Goal: Task Accomplishment & Management: Complete application form

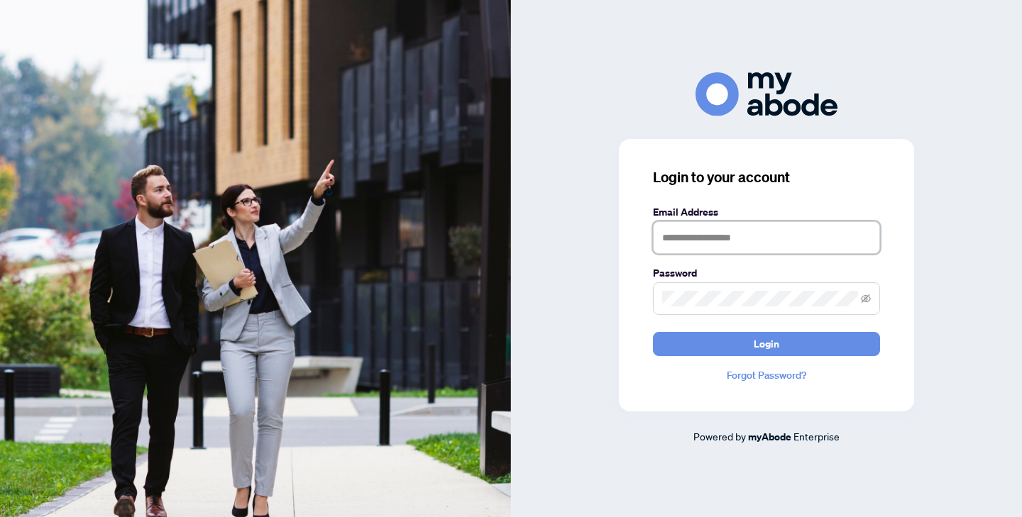
click at [726, 236] on input "text" at bounding box center [766, 237] width 227 height 33
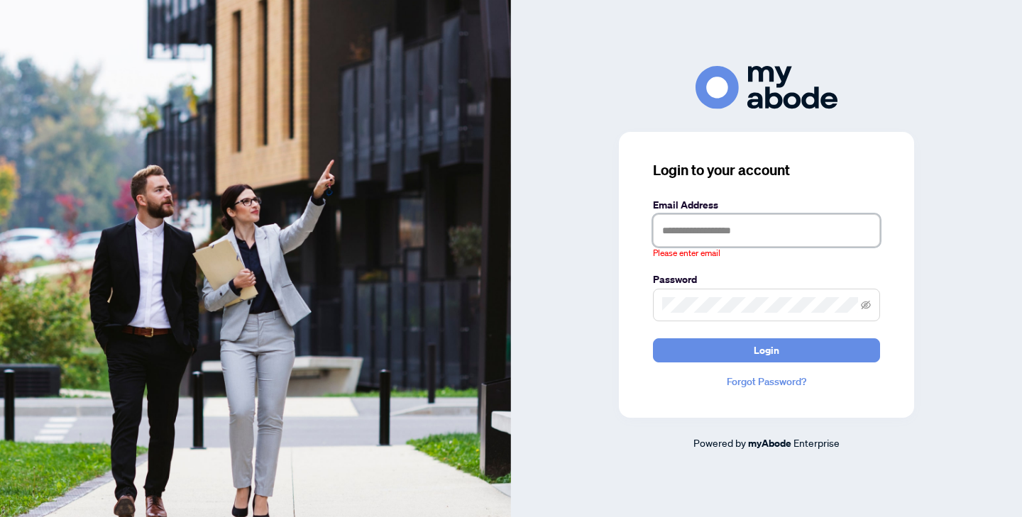
type input "**********"
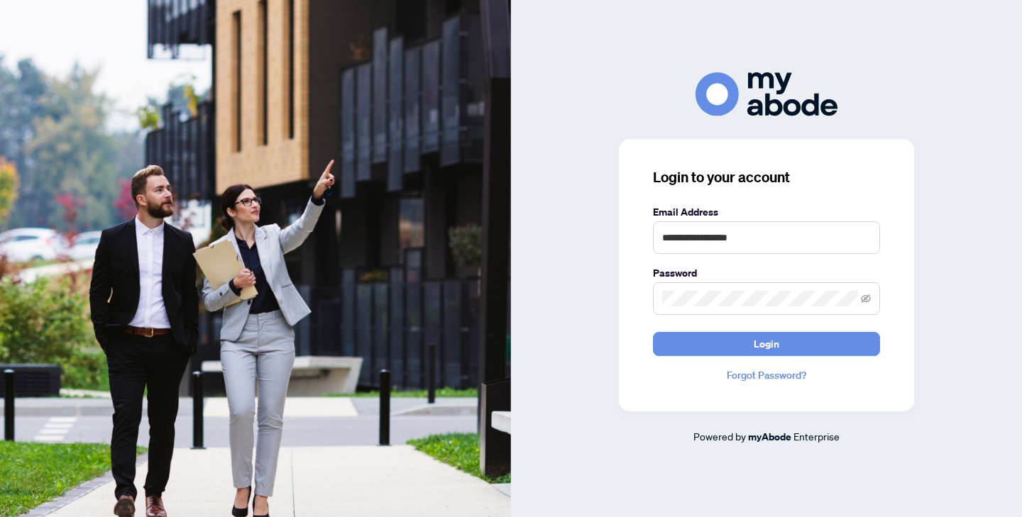
click at [743, 361] on div "**********" at bounding box center [766, 275] width 295 height 272
click at [743, 352] on button "Login" at bounding box center [766, 344] width 227 height 24
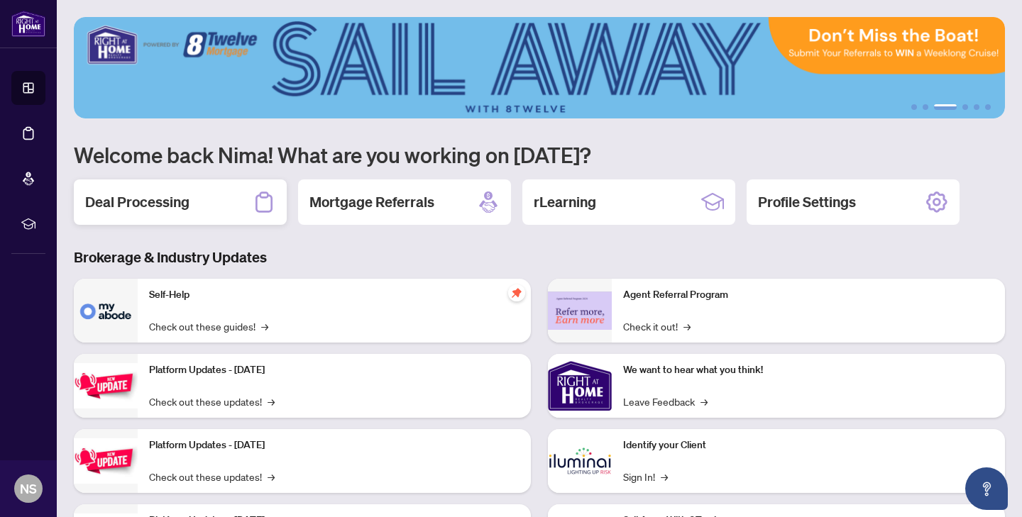
click at [199, 195] on div "Deal Processing" at bounding box center [180, 201] width 213 height 45
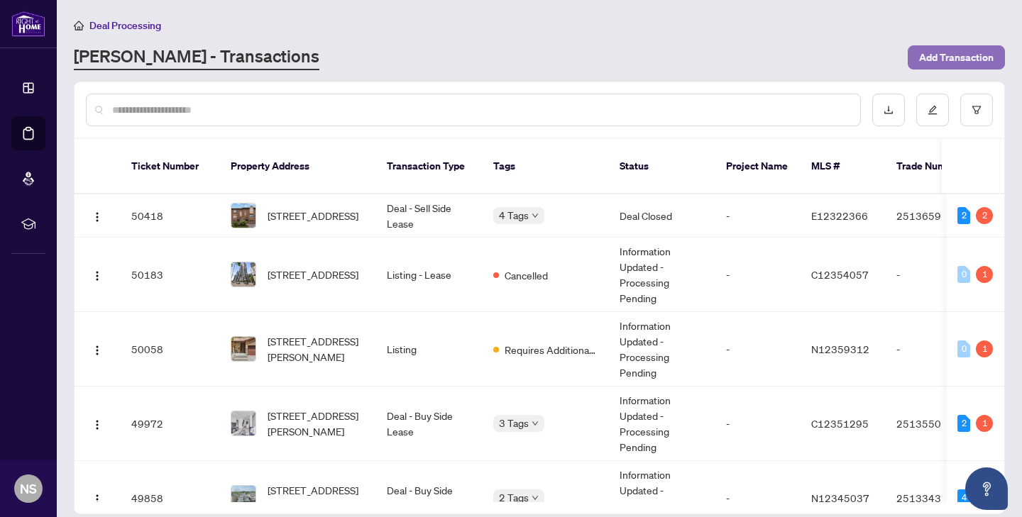
click at [951, 54] on span "Add Transaction" at bounding box center [956, 57] width 74 height 23
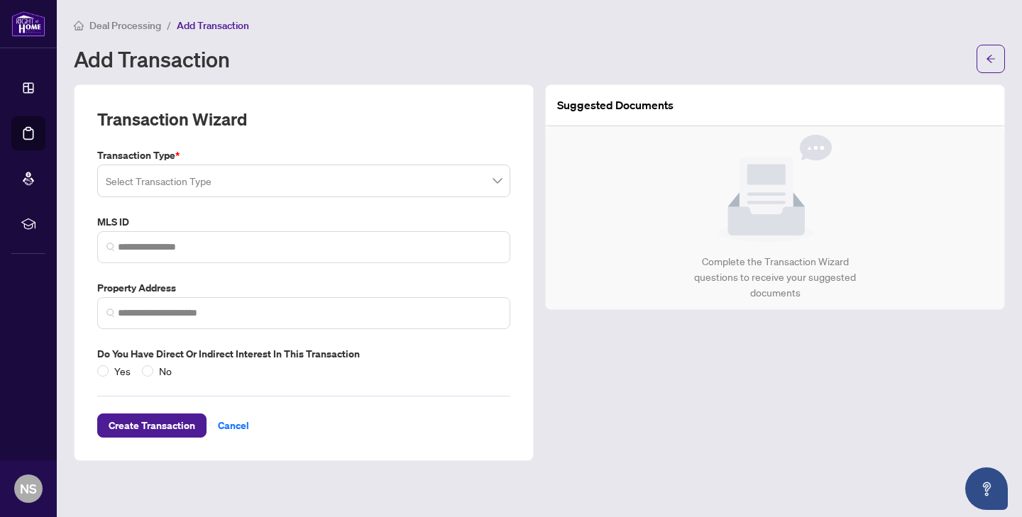
click at [283, 184] on input "search" at bounding box center [297, 182] width 383 height 31
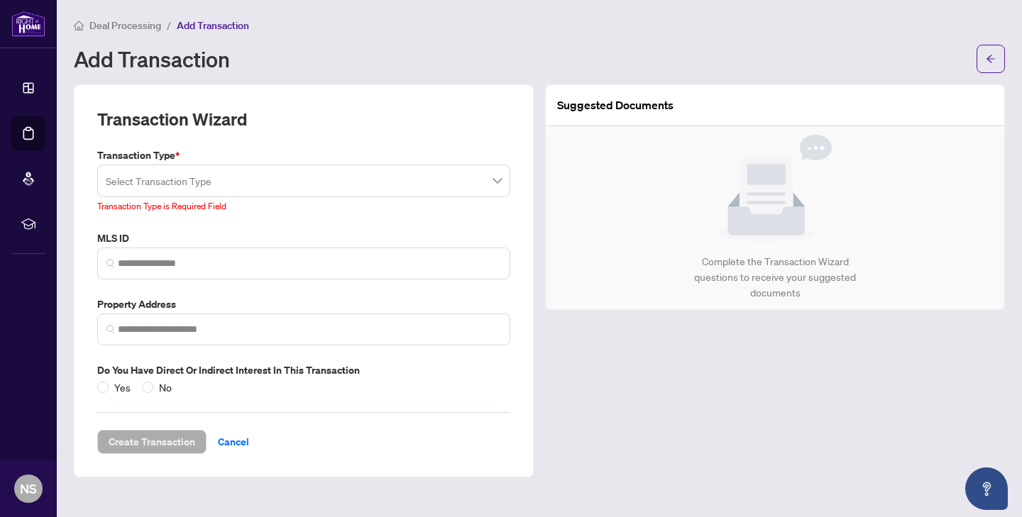
click at [339, 81] on main "Deal Processing / Add Transaction Add Transaction Transaction Wizard Transactio…" at bounding box center [539, 258] width 965 height 517
click at [323, 172] on input "search" at bounding box center [297, 182] width 383 height 31
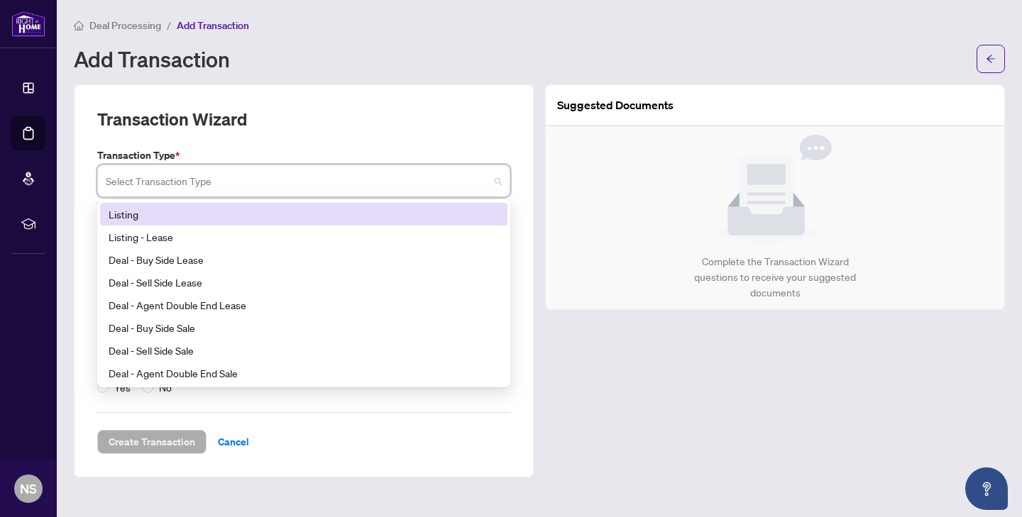
click at [245, 214] on div "Listing" at bounding box center [304, 214] width 390 height 16
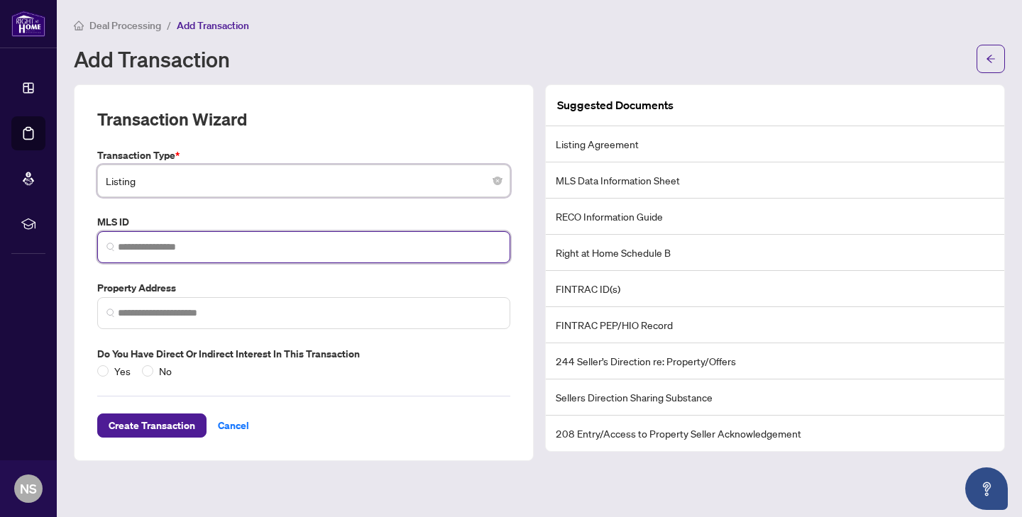
click at [177, 241] on input "search" at bounding box center [309, 247] width 383 height 15
paste input "*********"
type input "*********"
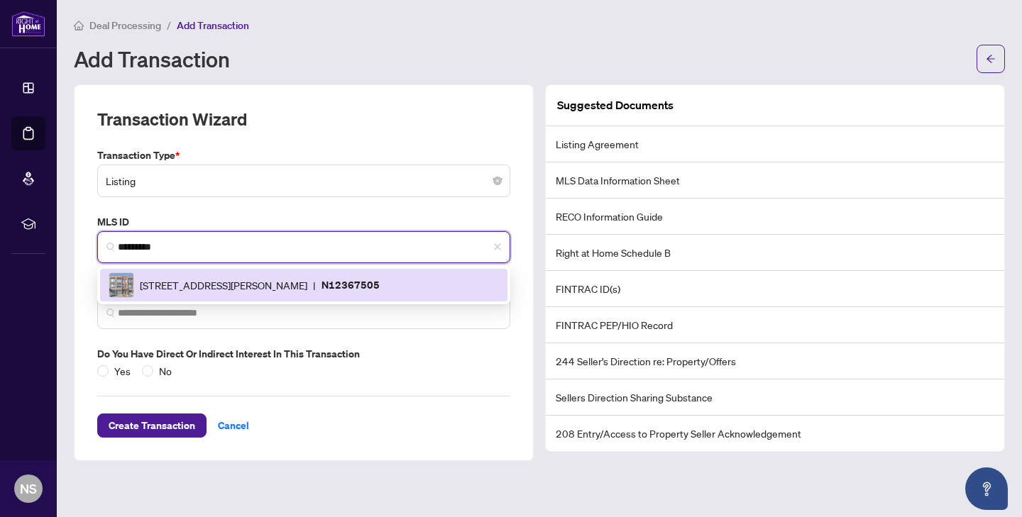
click at [380, 287] on p "N12367505" at bounding box center [350, 285] width 58 height 16
type input "**********"
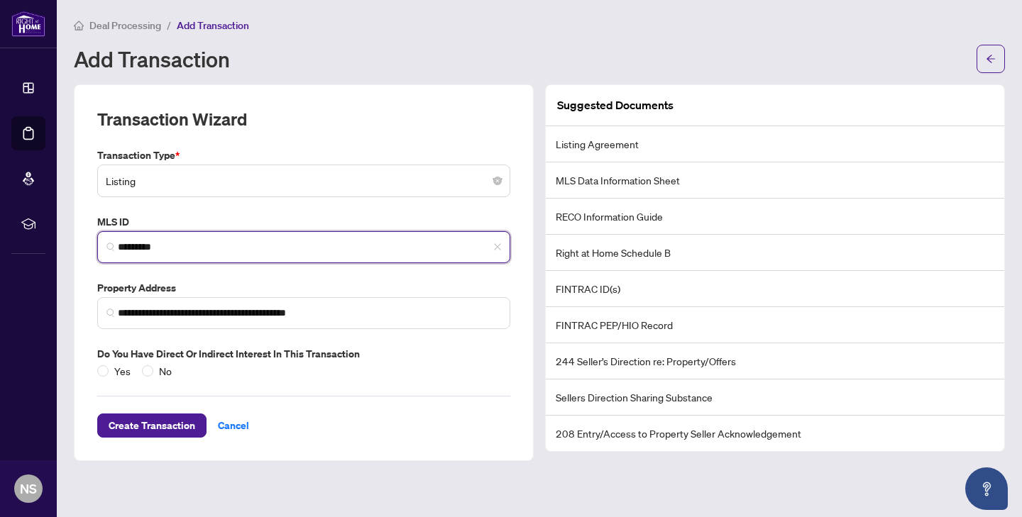
type input "*********"
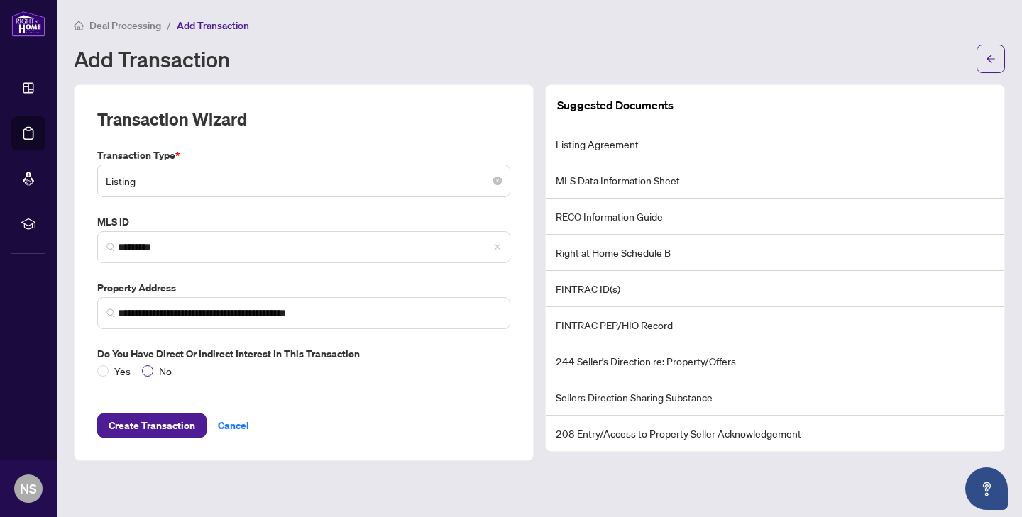
click at [150, 377] on label "No" at bounding box center [159, 371] width 35 height 16
click at [99, 360] on label "Do you have direct or indirect interest in this transaction" at bounding box center [303, 354] width 413 height 16
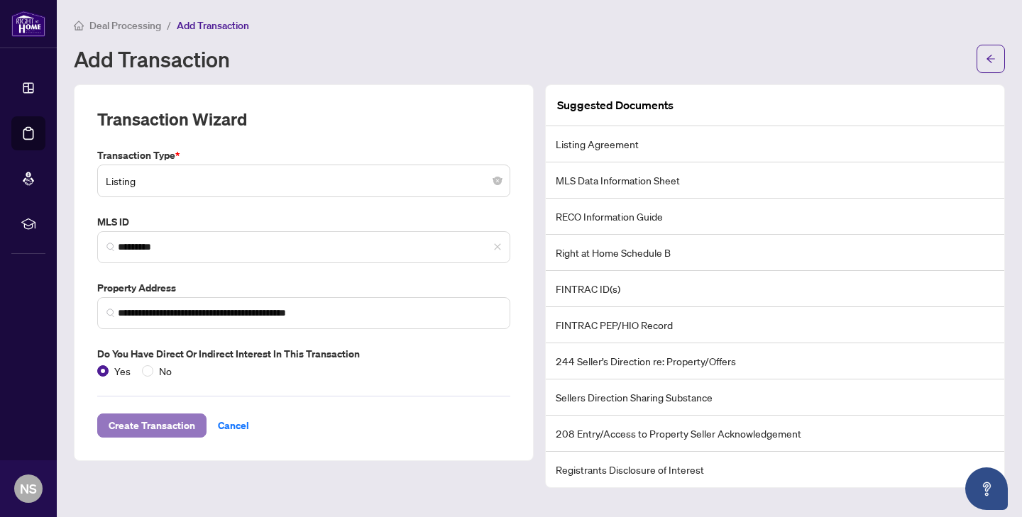
click at [126, 423] on span "Create Transaction" at bounding box center [152, 425] width 87 height 23
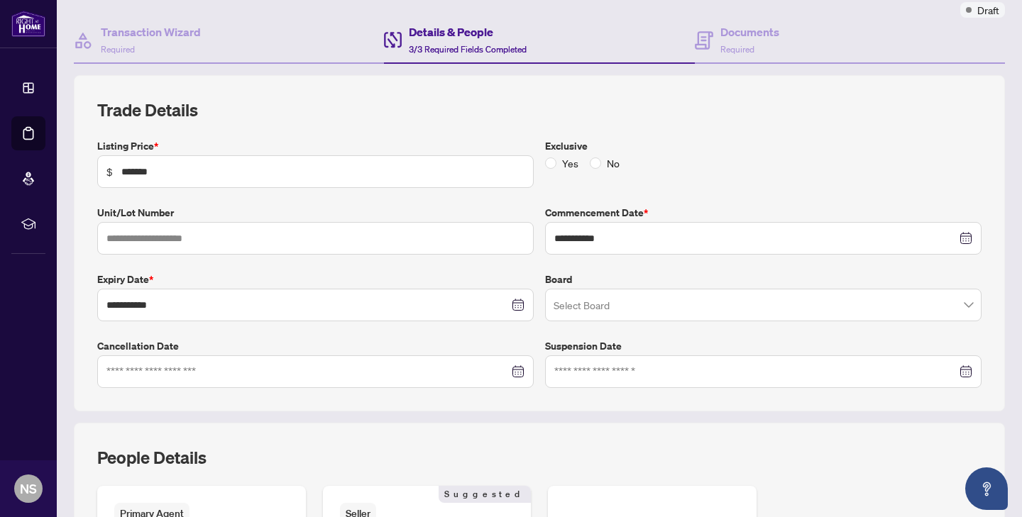
scroll to position [138, 0]
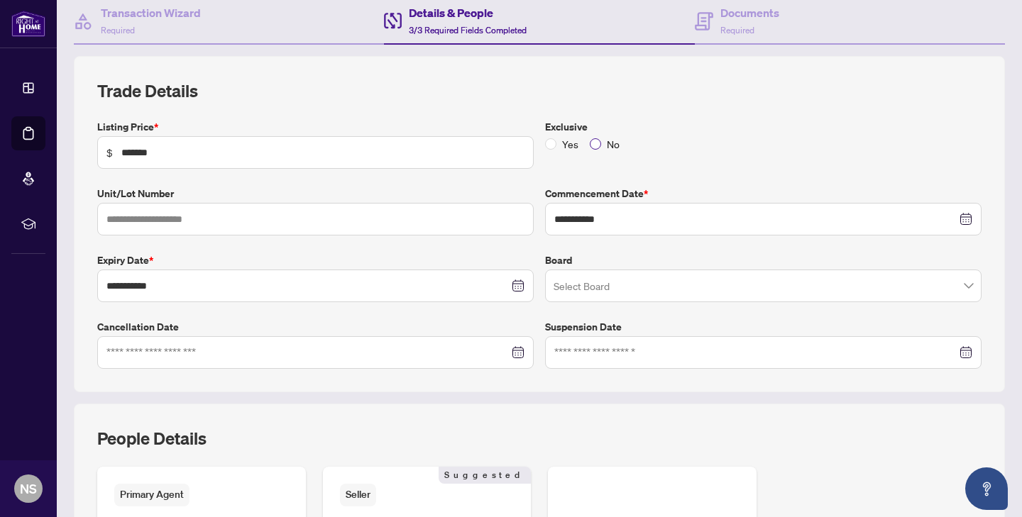
click at [593, 148] on label "No" at bounding box center [607, 144] width 35 height 16
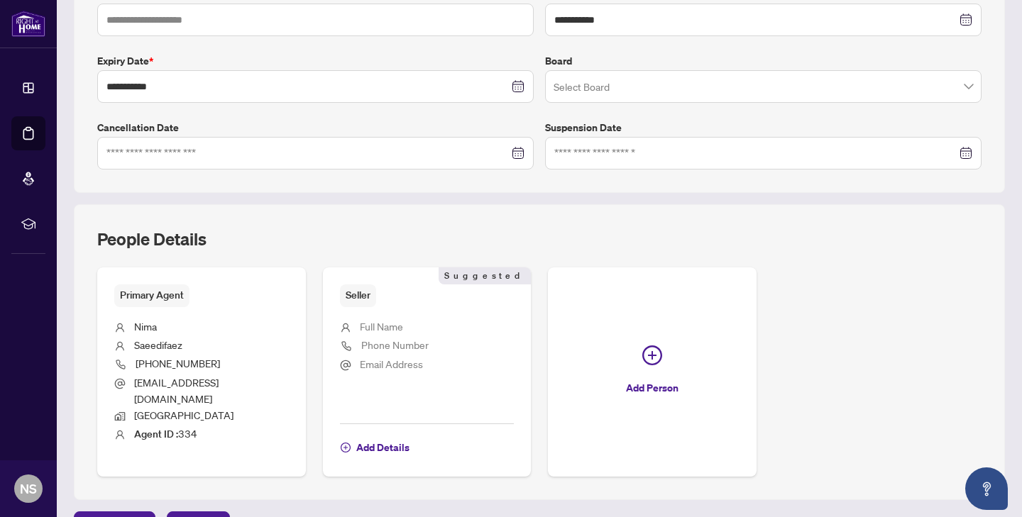
scroll to position [358, 0]
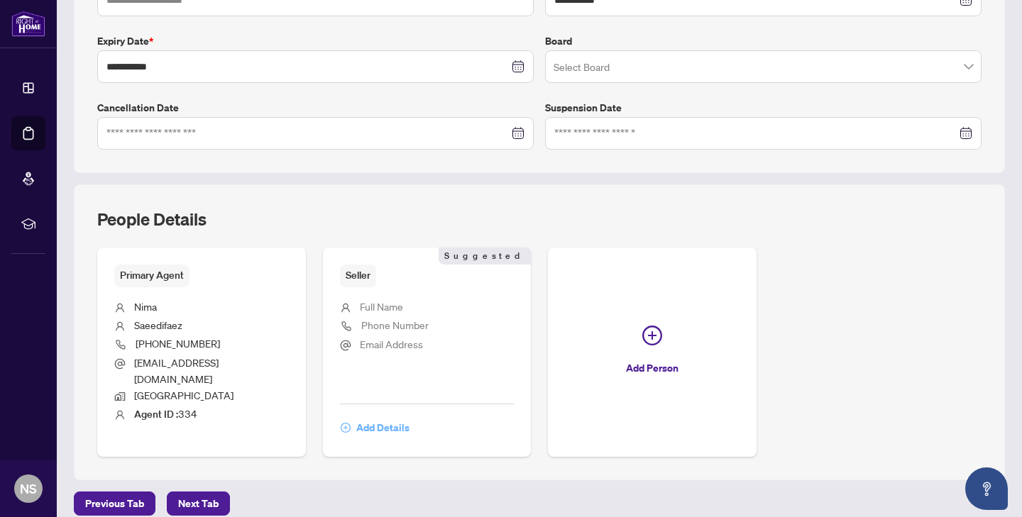
click at [378, 419] on span "Add Details" at bounding box center [382, 427] width 53 height 23
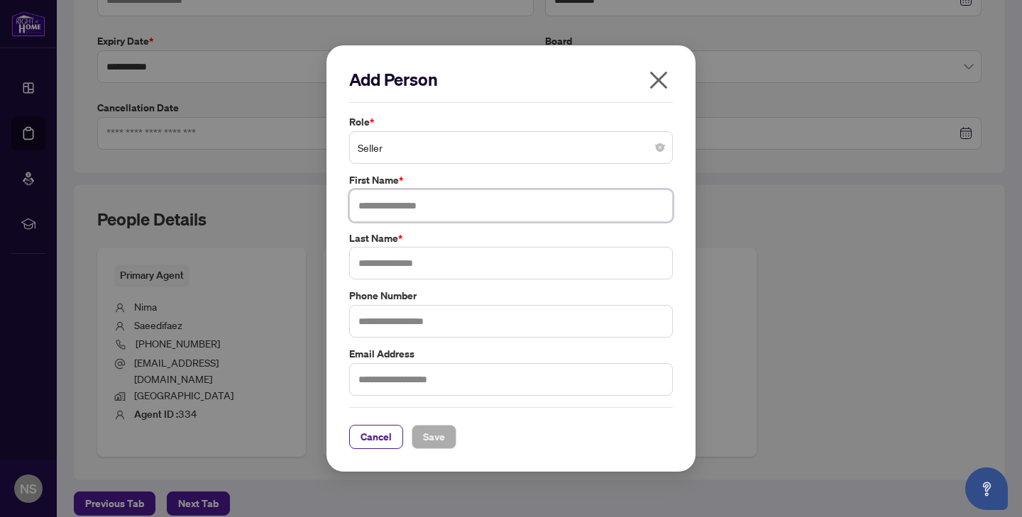
click at [402, 210] on input "text" at bounding box center [510, 205] width 323 height 33
type input "*****"
click at [433, 422] on div "Cancel Save" at bounding box center [510, 428] width 323 height 42
click at [434, 440] on span "Save" at bounding box center [434, 437] width 22 height 23
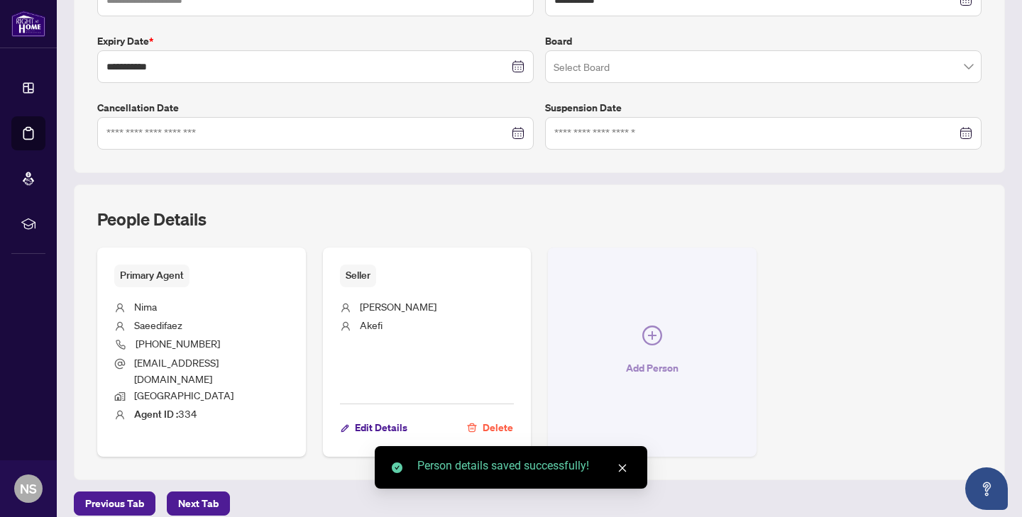
click at [650, 339] on span "button" at bounding box center [652, 339] width 20 height 26
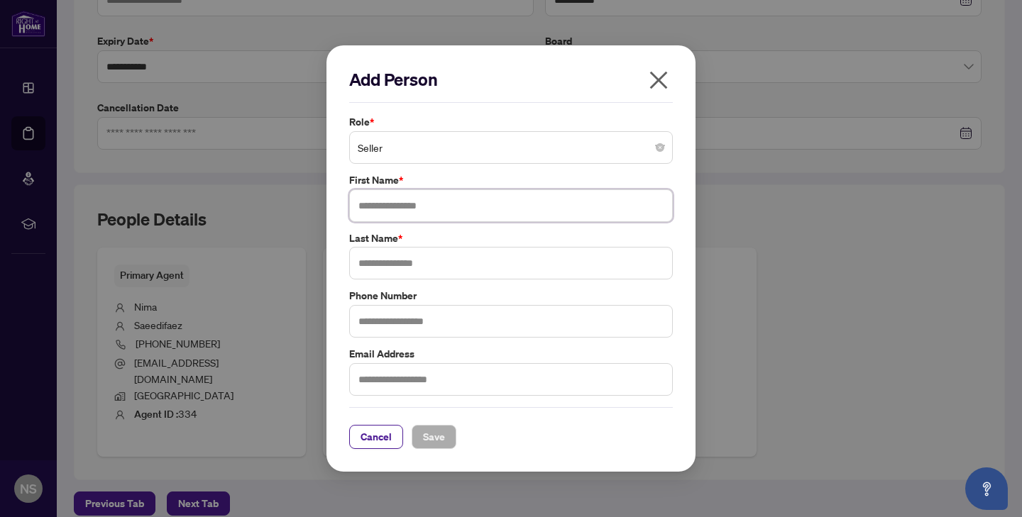
click at [421, 208] on input "text" at bounding box center [510, 205] width 323 height 33
type input "*****"
click at [412, 266] on input "text" at bounding box center [510, 263] width 323 height 33
type input "*****"
click at [446, 431] on button "Save" at bounding box center [433, 437] width 45 height 24
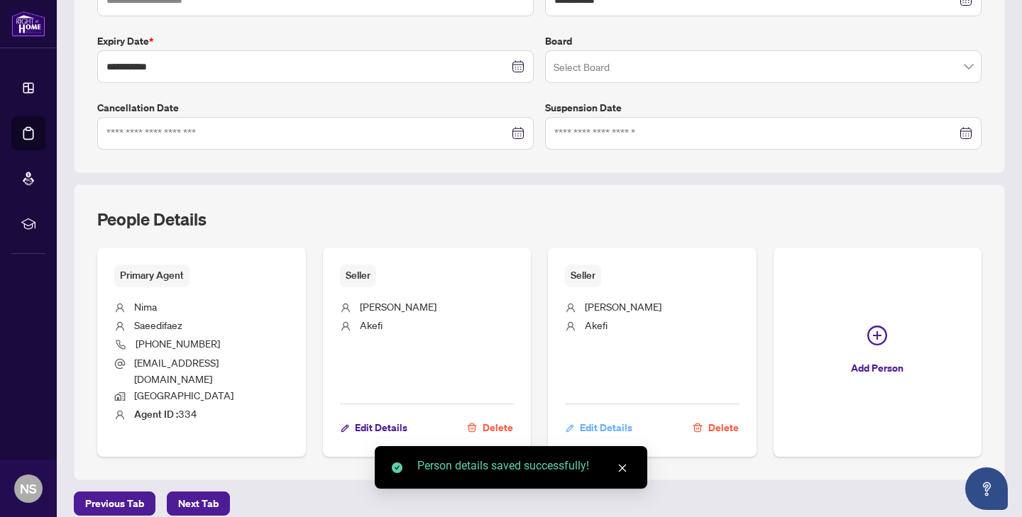
click at [609, 416] on span "Edit Details" at bounding box center [606, 427] width 52 height 23
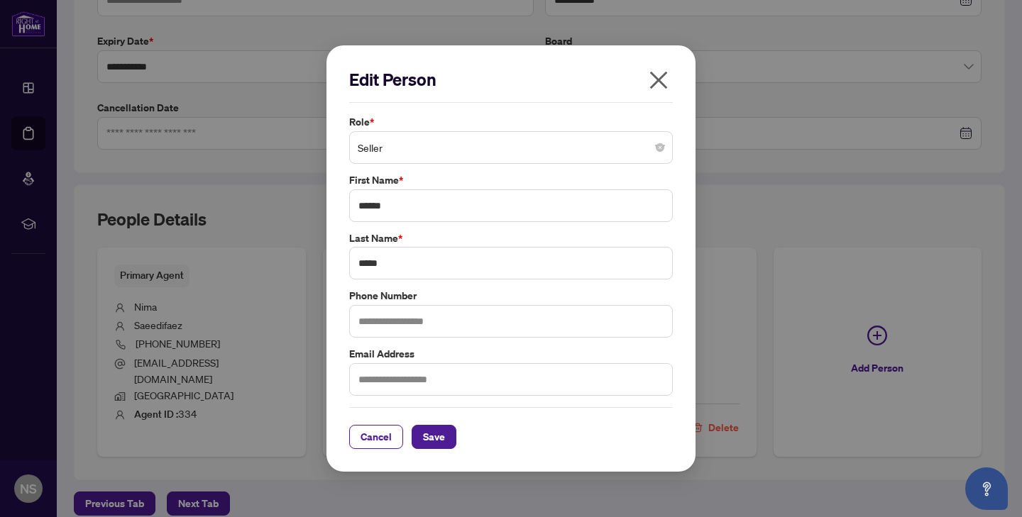
click at [470, 134] on span "Seller" at bounding box center [511, 147] width 306 height 27
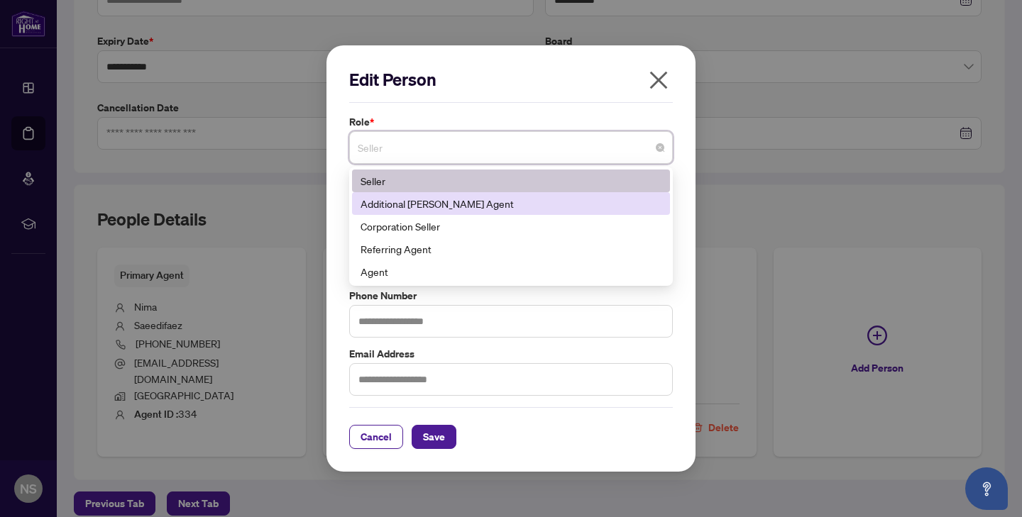
click at [441, 205] on div "Additional [PERSON_NAME] Agent" at bounding box center [510, 204] width 301 height 16
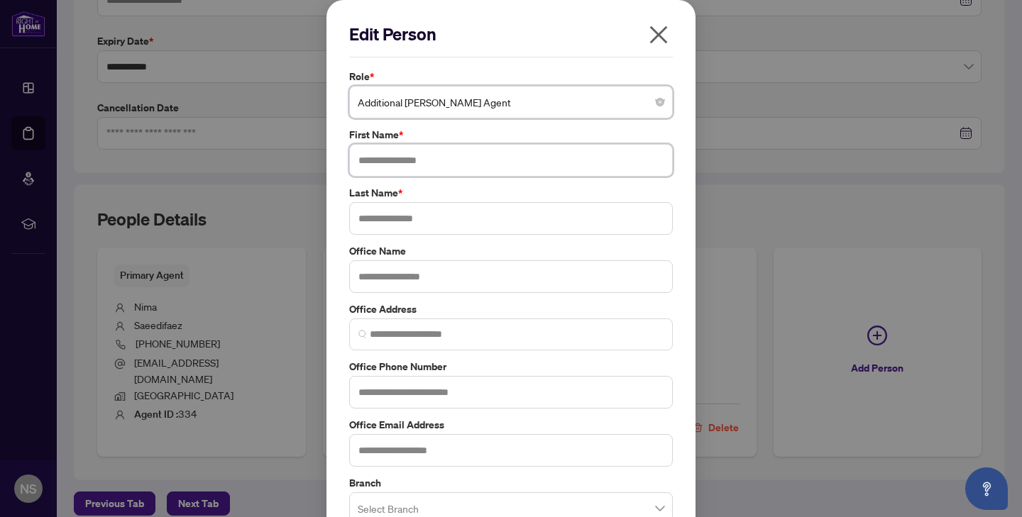
click at [438, 160] on input "text" at bounding box center [510, 160] width 323 height 33
type input "*****"
click at [440, 206] on input "text" at bounding box center [510, 218] width 323 height 33
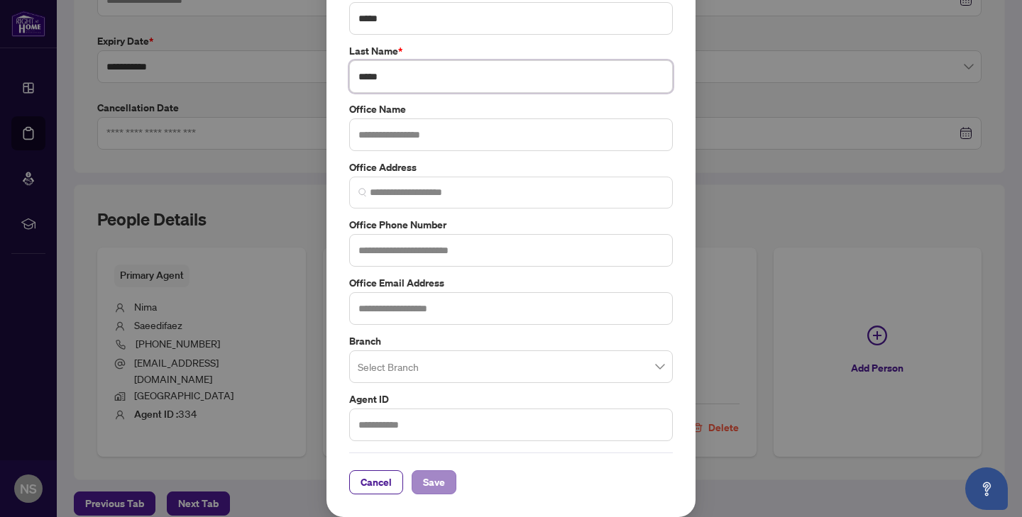
type input "*****"
click at [443, 492] on span "Save" at bounding box center [434, 482] width 22 height 23
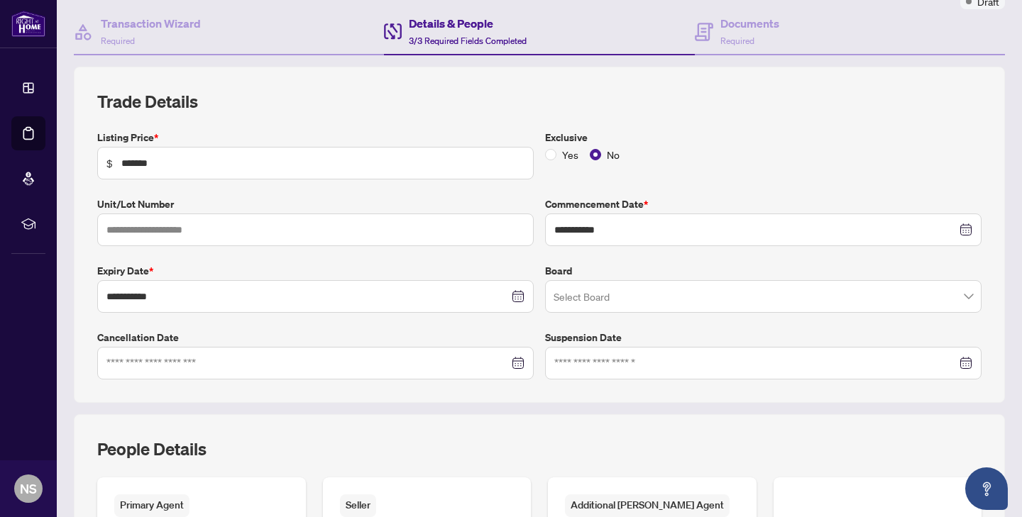
scroll to position [358, 0]
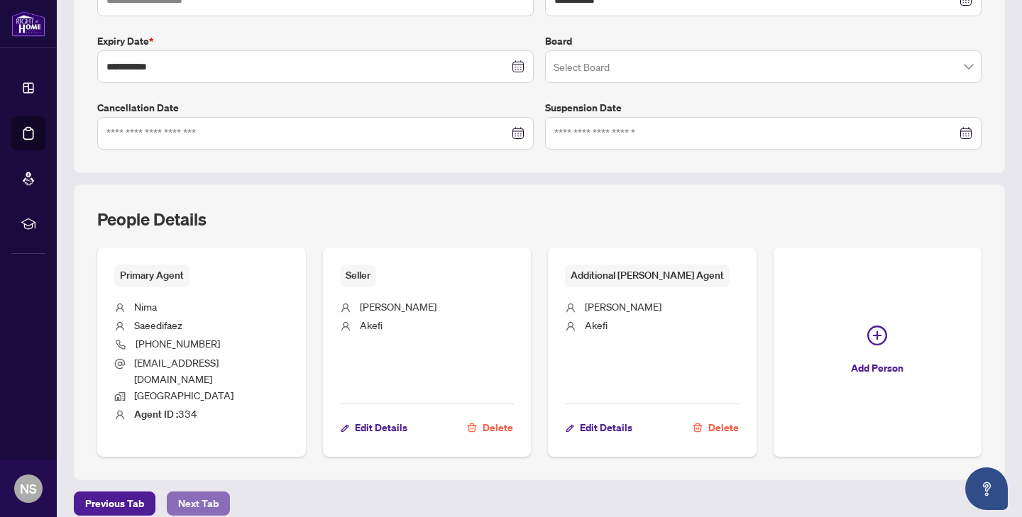
click at [219, 492] on button "Next Tab" at bounding box center [198, 504] width 63 height 24
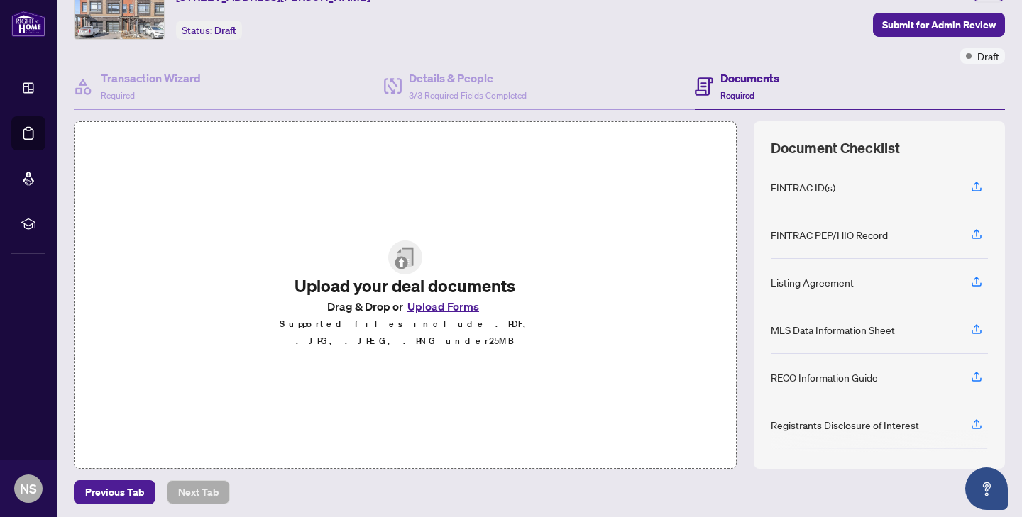
scroll to position [76, 0]
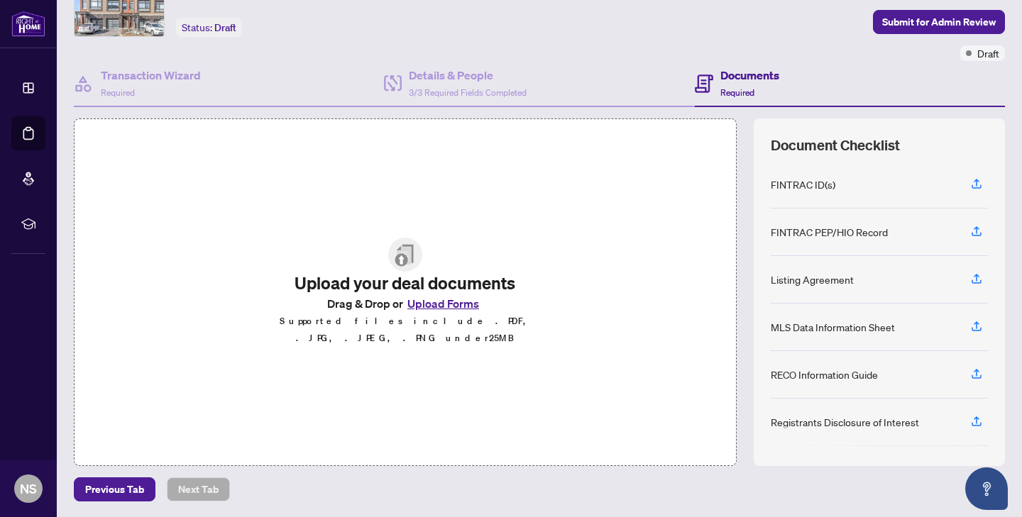
click at [446, 312] on button "Upload Forms" at bounding box center [443, 303] width 80 height 18
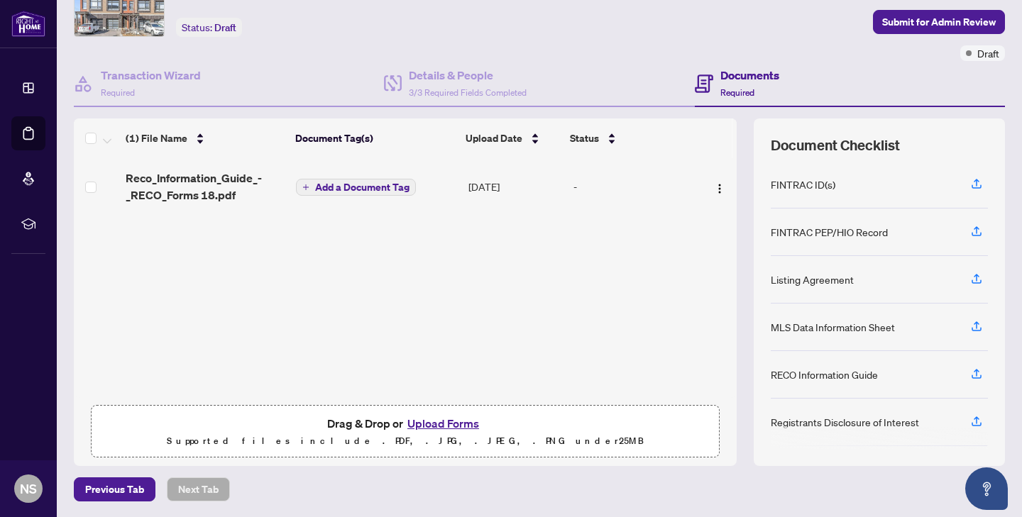
click at [429, 426] on button "Upload Forms" at bounding box center [443, 423] width 80 height 18
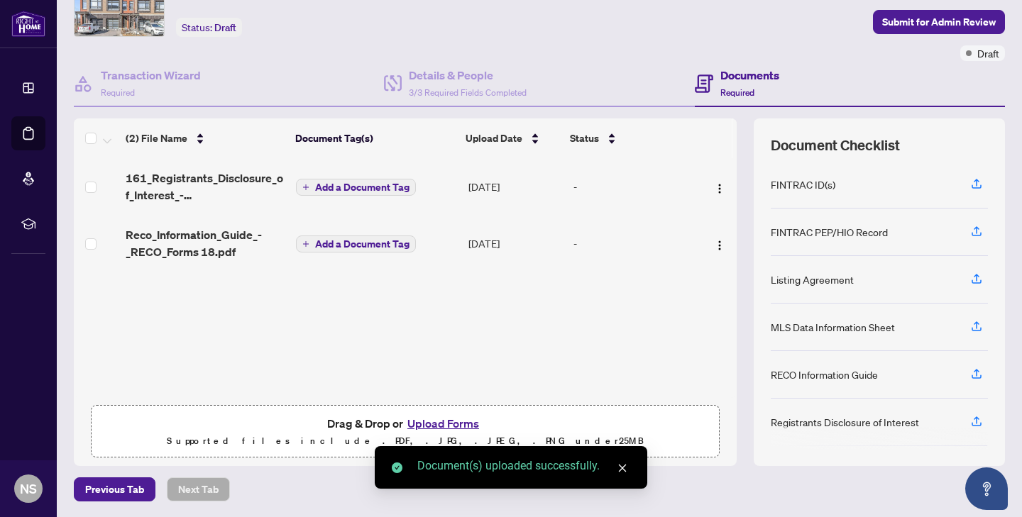
scroll to position [0, 0]
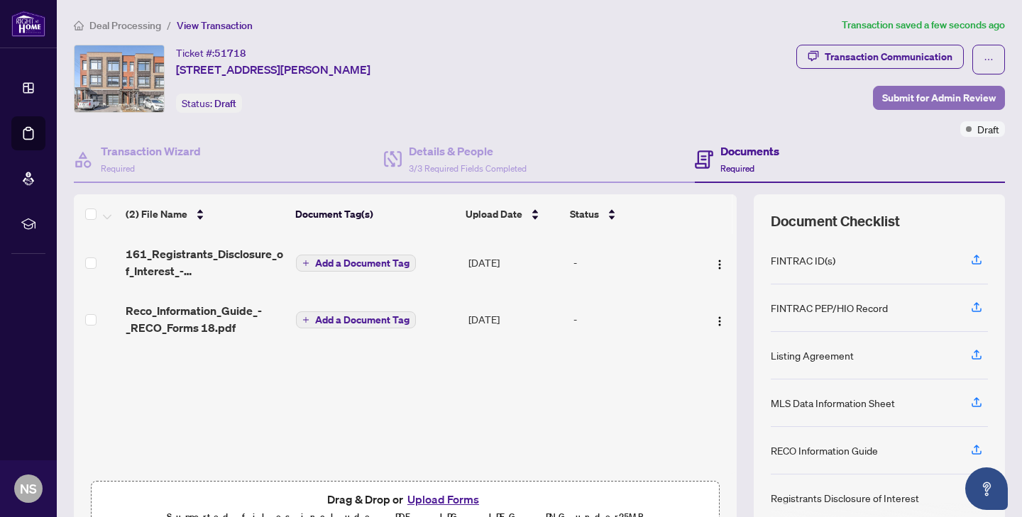
click at [917, 99] on span "Submit for Admin Review" at bounding box center [939, 98] width 114 height 23
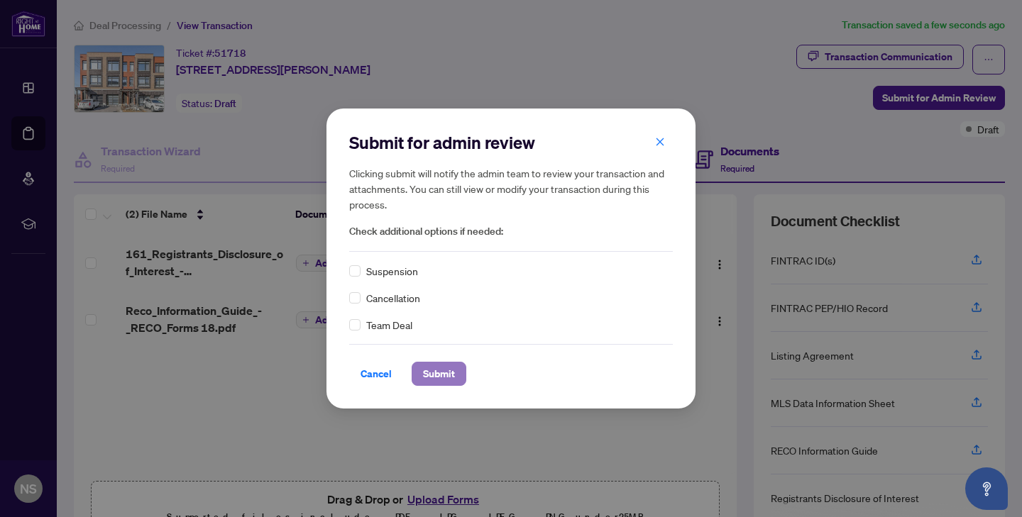
click at [433, 377] on span "Submit" at bounding box center [439, 374] width 32 height 23
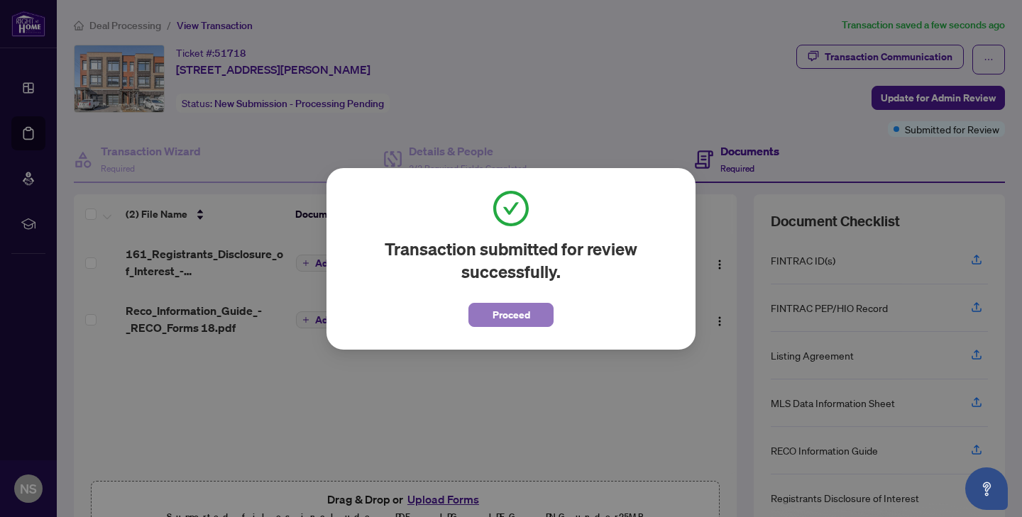
click at [514, 312] on span "Proceed" at bounding box center [511, 315] width 38 height 23
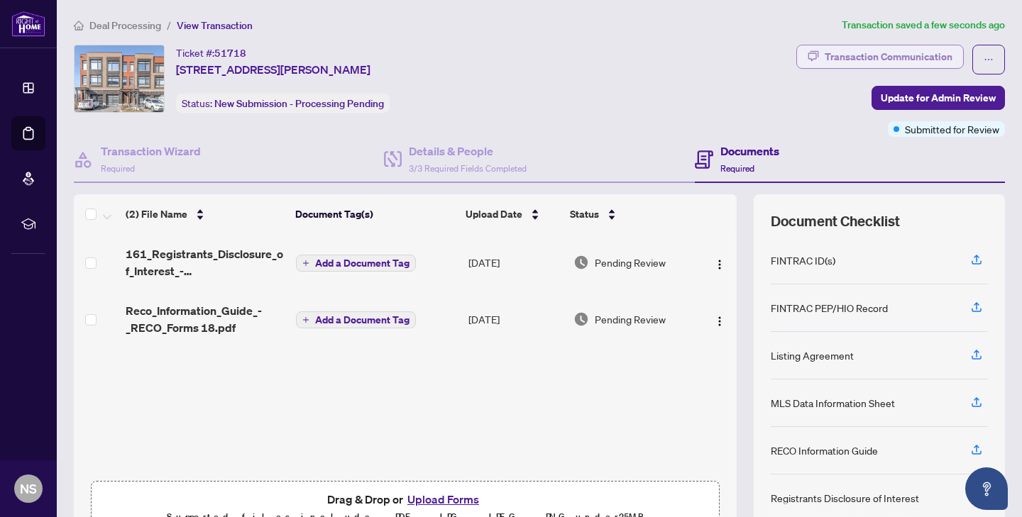
click at [869, 60] on div "Transaction Communication" at bounding box center [888, 56] width 128 height 23
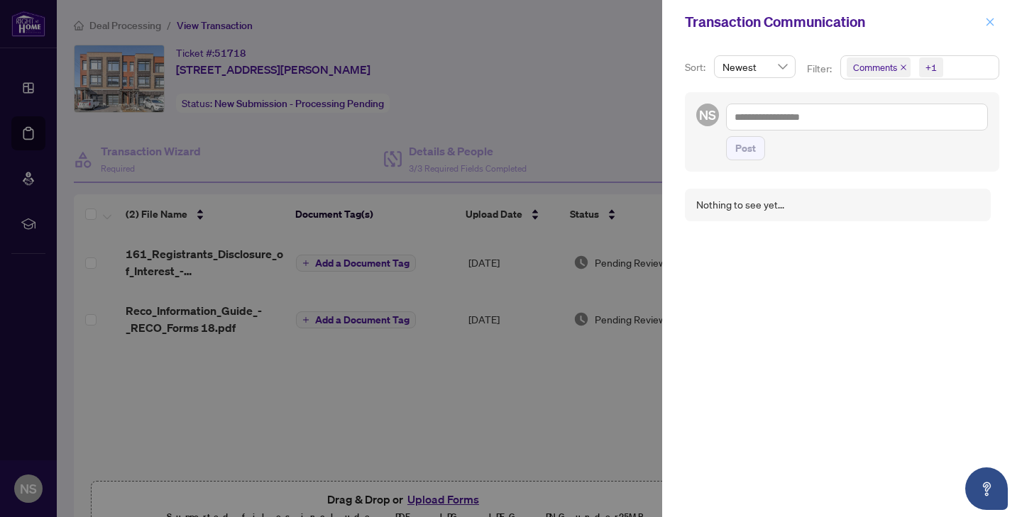
click at [987, 23] on icon "close" at bounding box center [990, 22] width 10 height 10
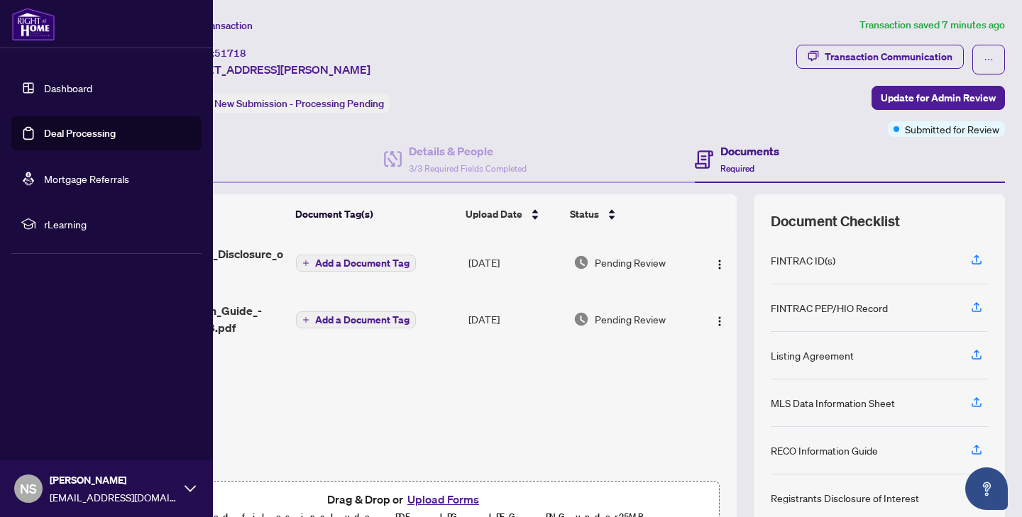
click at [44, 85] on link "Dashboard" at bounding box center [68, 88] width 48 height 13
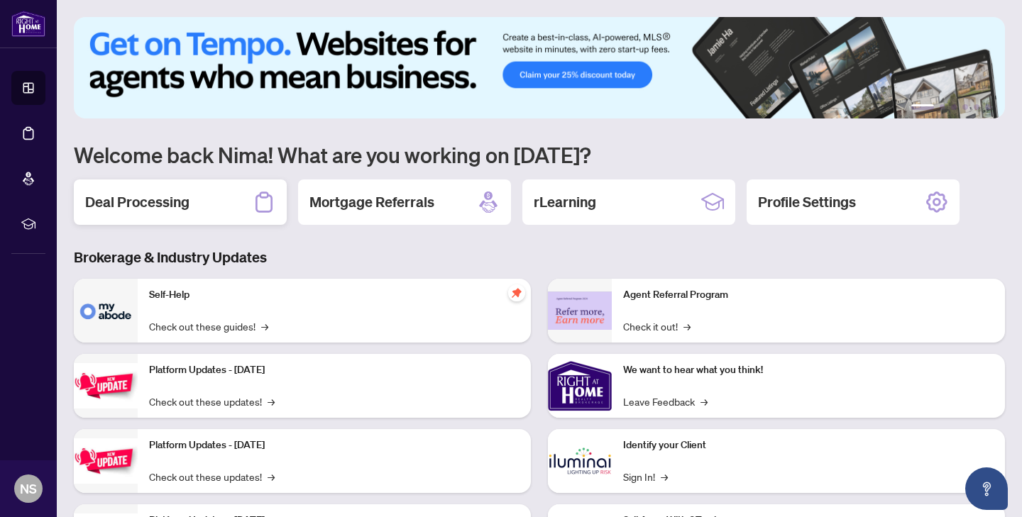
click at [160, 201] on h2 "Deal Processing" at bounding box center [137, 202] width 104 height 20
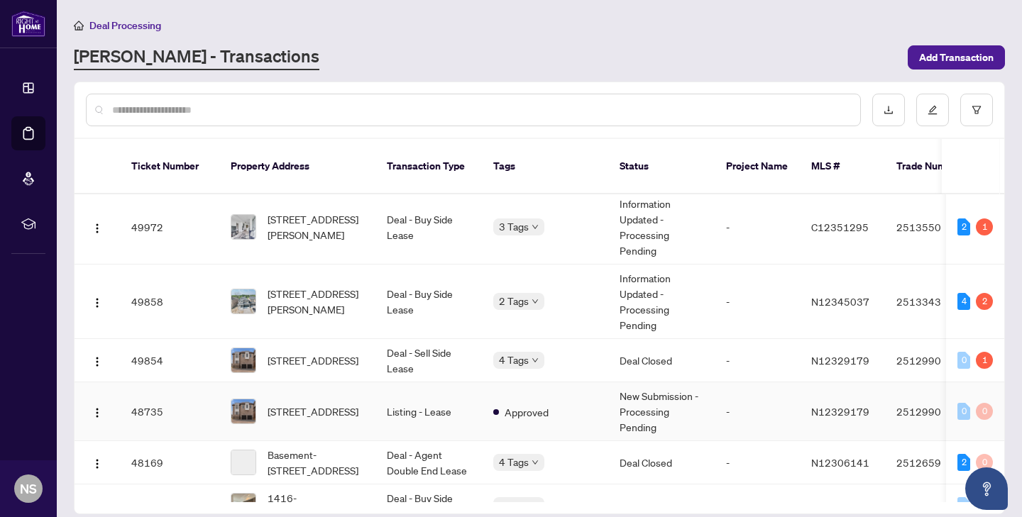
scroll to position [257, 0]
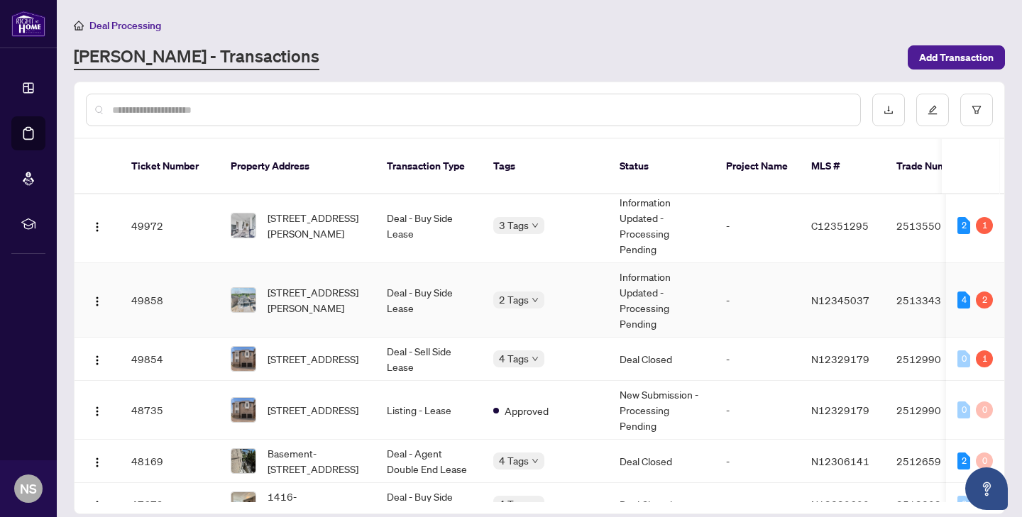
click at [333, 306] on td "[STREET_ADDRESS][PERSON_NAME]" at bounding box center [297, 300] width 156 height 74
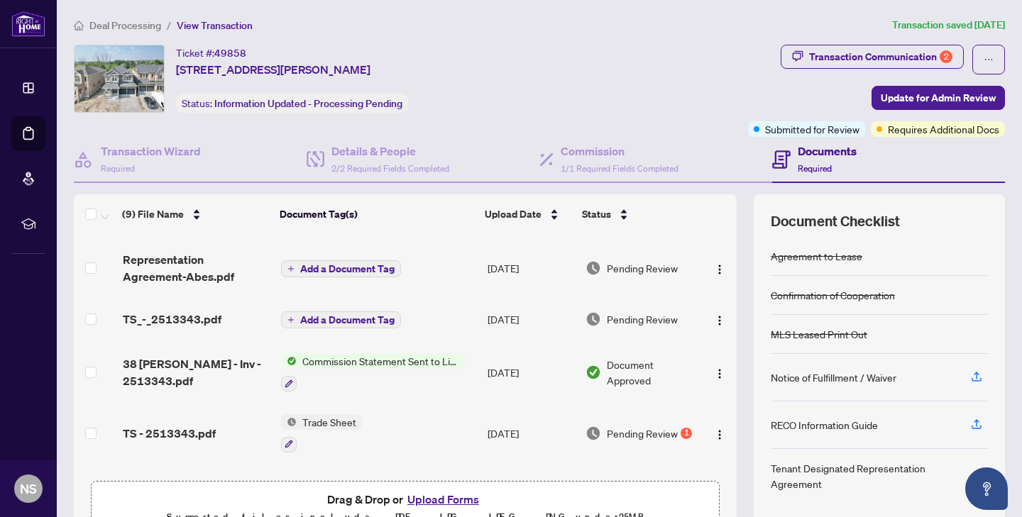
scroll to position [102, 0]
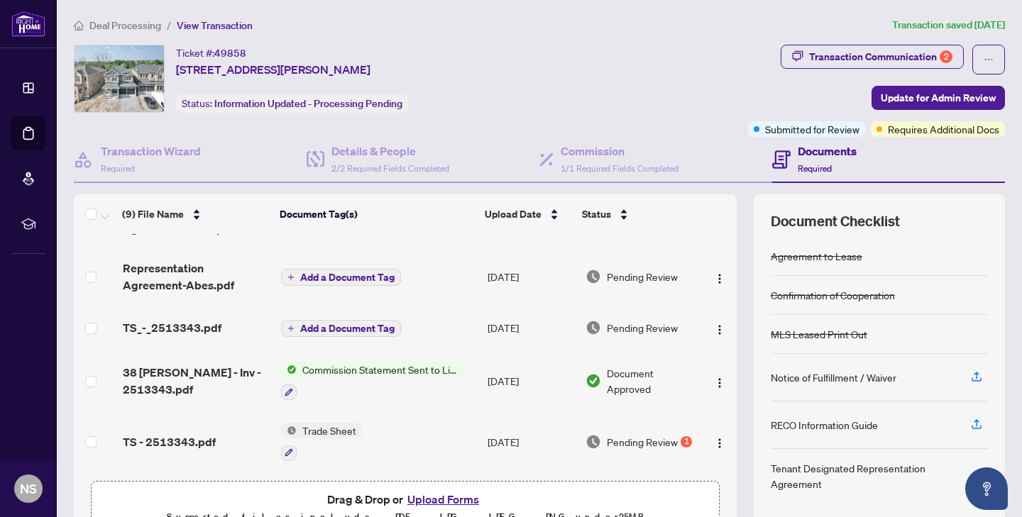
click at [455, 321] on td "Add a Document Tag" at bounding box center [378, 327] width 207 height 45
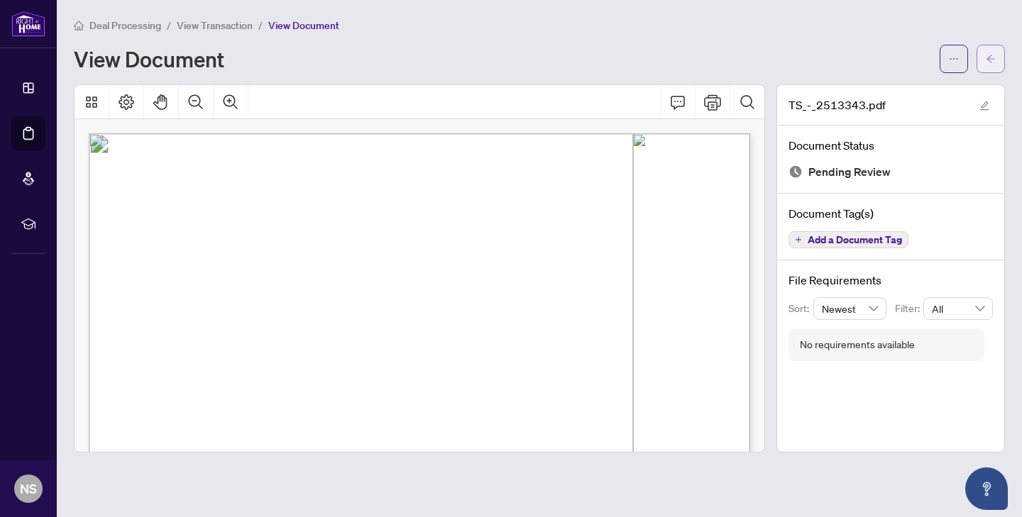
click at [997, 60] on button "button" at bounding box center [990, 59] width 28 height 28
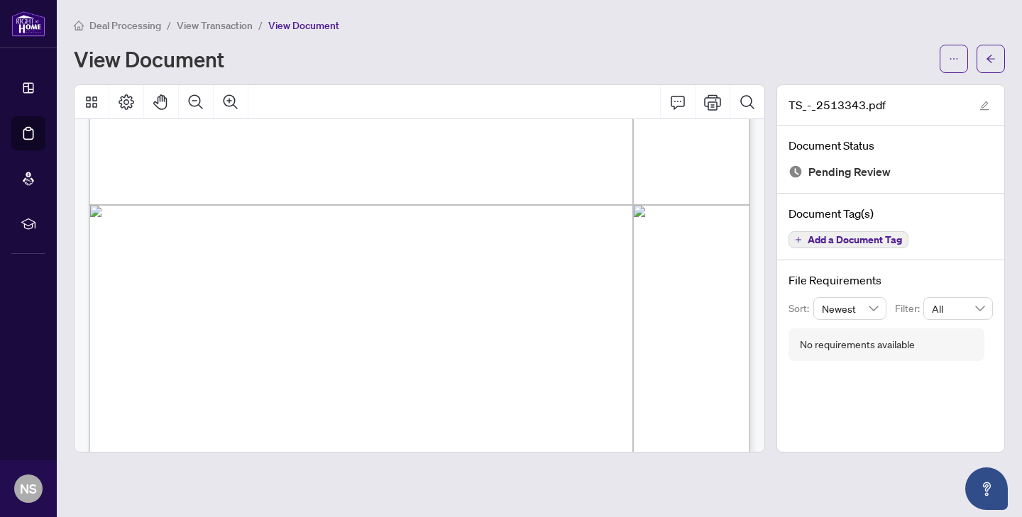
scroll to position [475, 0]
click at [990, 67] on span "button" at bounding box center [990, 59] width 10 height 23
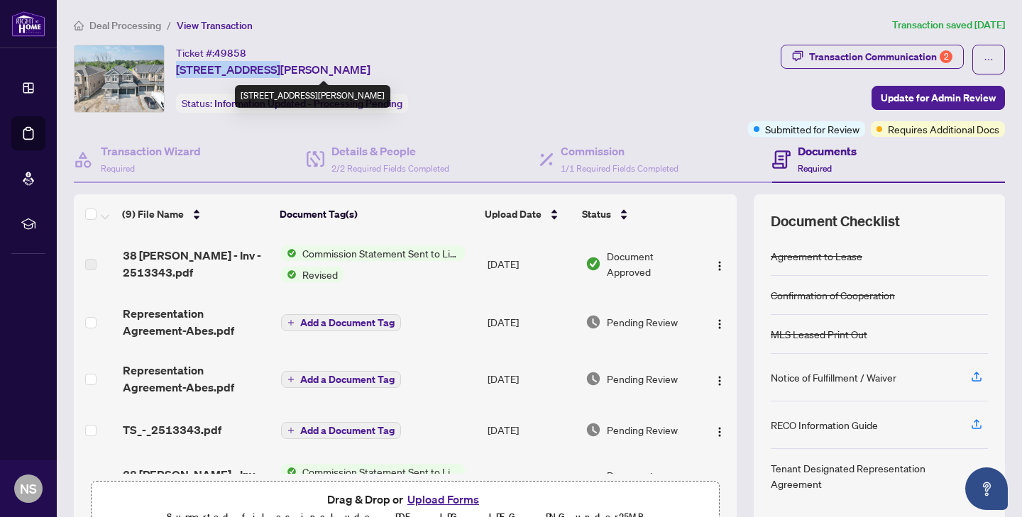
drag, startPoint x: 178, startPoint y: 70, endPoint x: 260, endPoint y: 62, distance: 81.9
click at [260, 62] on span "[STREET_ADDRESS][PERSON_NAME]" at bounding box center [273, 69] width 194 height 17
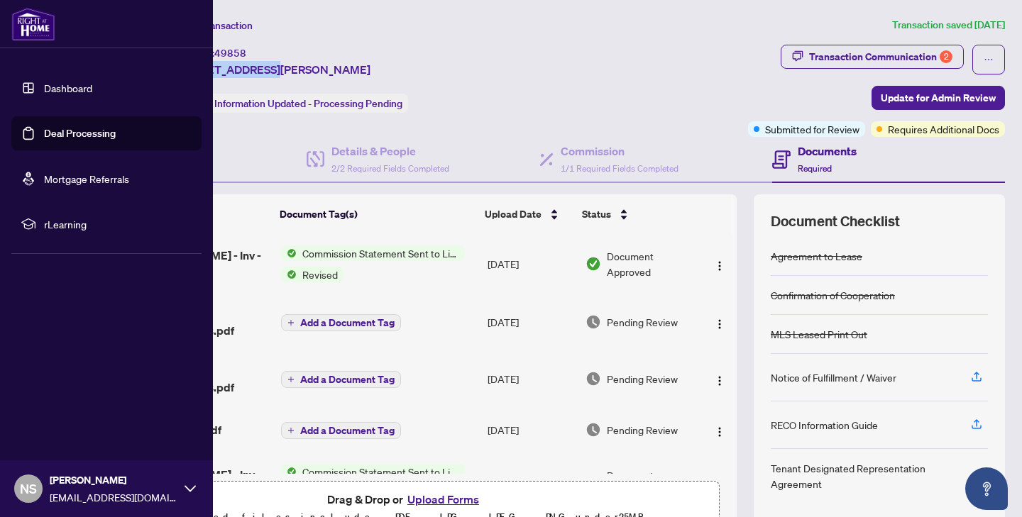
click at [44, 82] on link "Dashboard" at bounding box center [68, 88] width 48 height 13
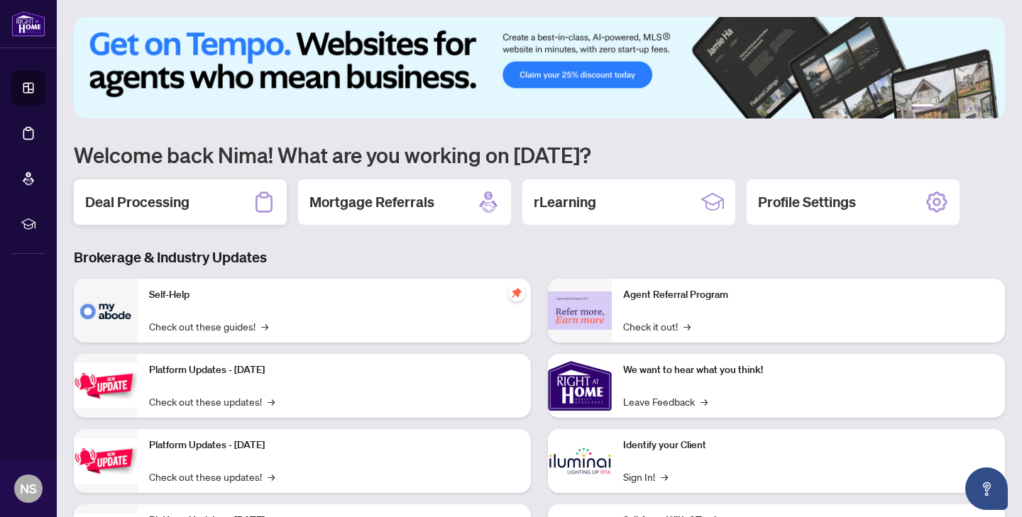
click at [192, 206] on div "Deal Processing" at bounding box center [180, 201] width 213 height 45
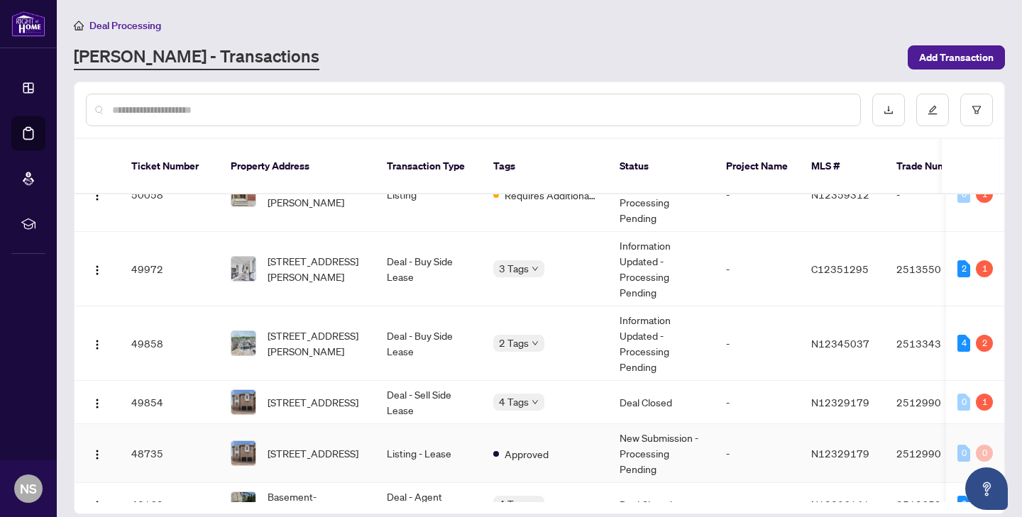
scroll to position [213, 0]
click at [410, 318] on td "Deal - Buy Side Lease" at bounding box center [428, 344] width 106 height 74
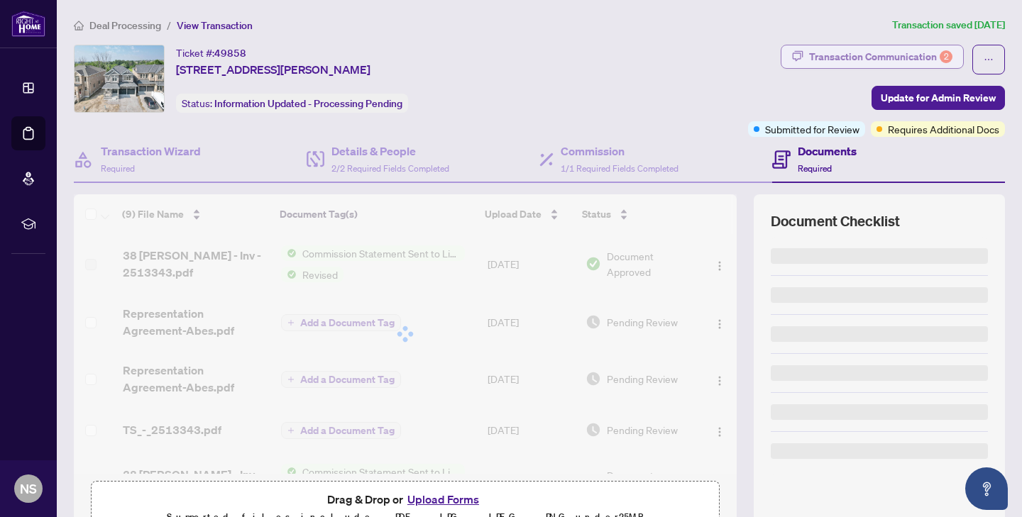
click at [891, 57] on div "Transaction Communication 2" at bounding box center [880, 56] width 143 height 23
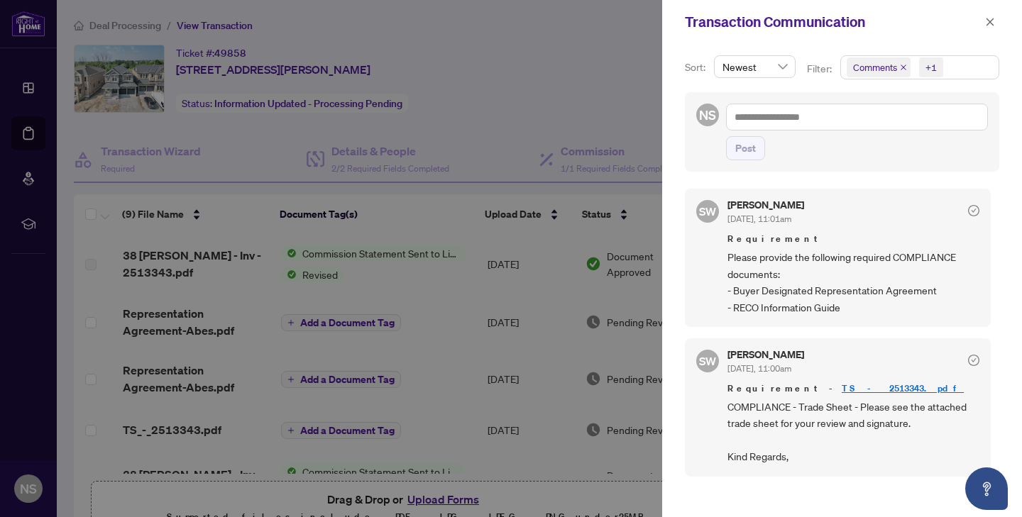
scroll to position [3, 0]
click at [985, 30] on span "button" at bounding box center [990, 22] width 10 height 23
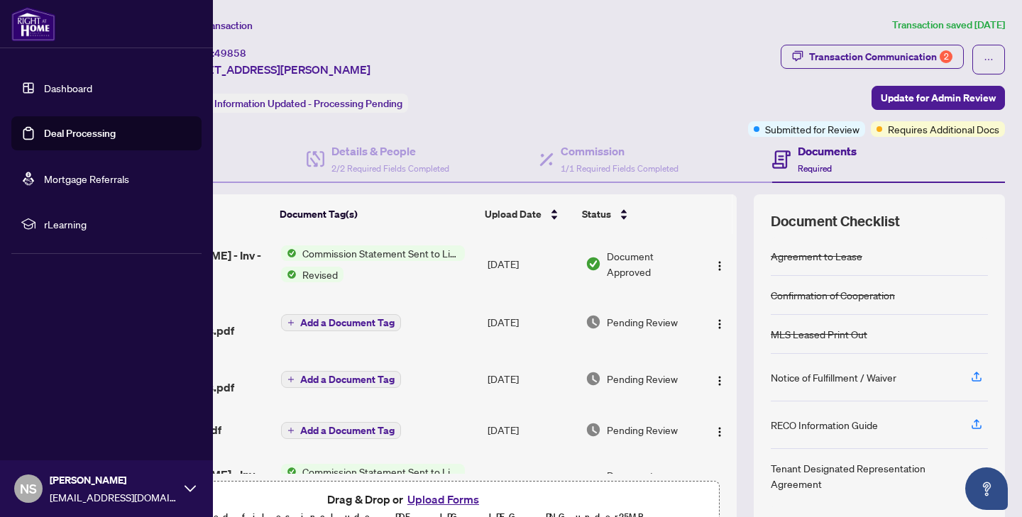
click at [44, 90] on link "Dashboard" at bounding box center [68, 88] width 48 height 13
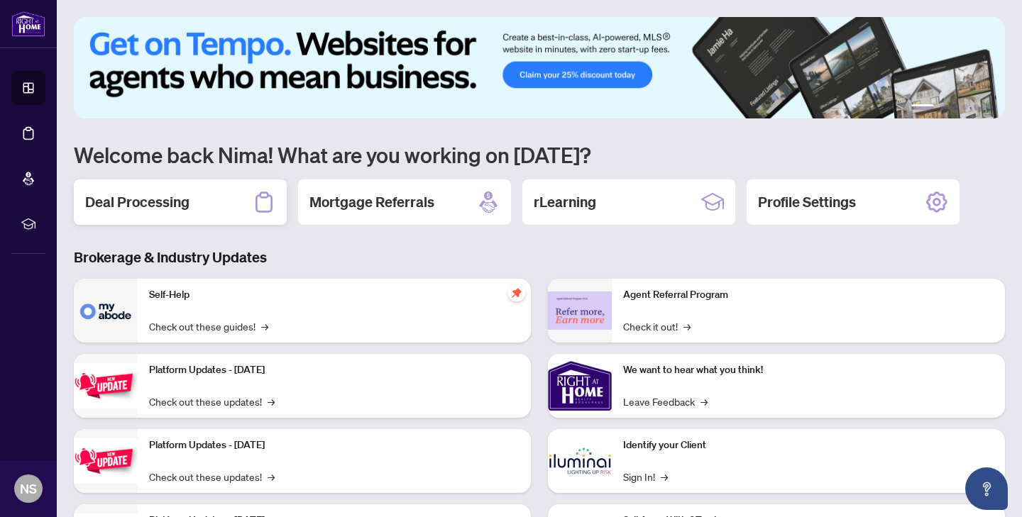
click at [168, 194] on h2 "Deal Processing" at bounding box center [137, 202] width 104 height 20
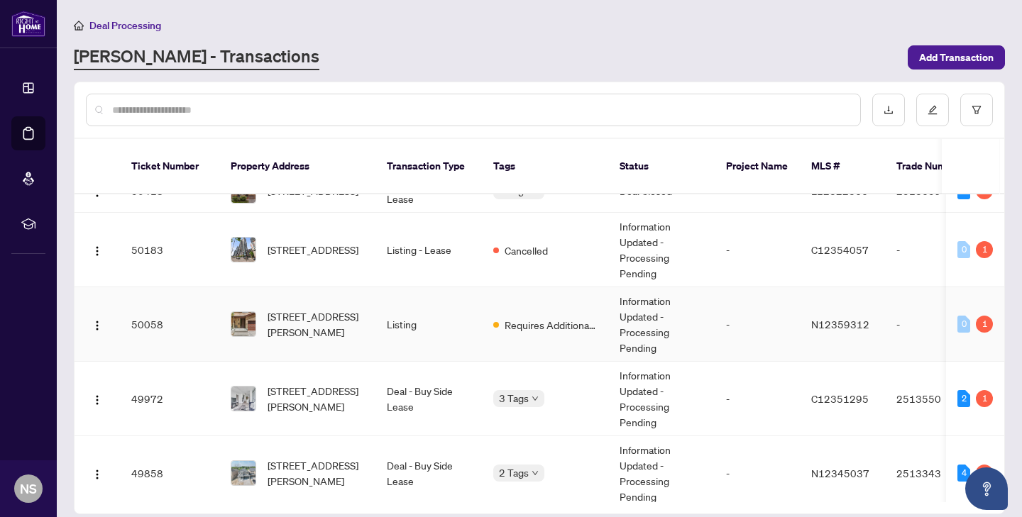
scroll to position [103, 0]
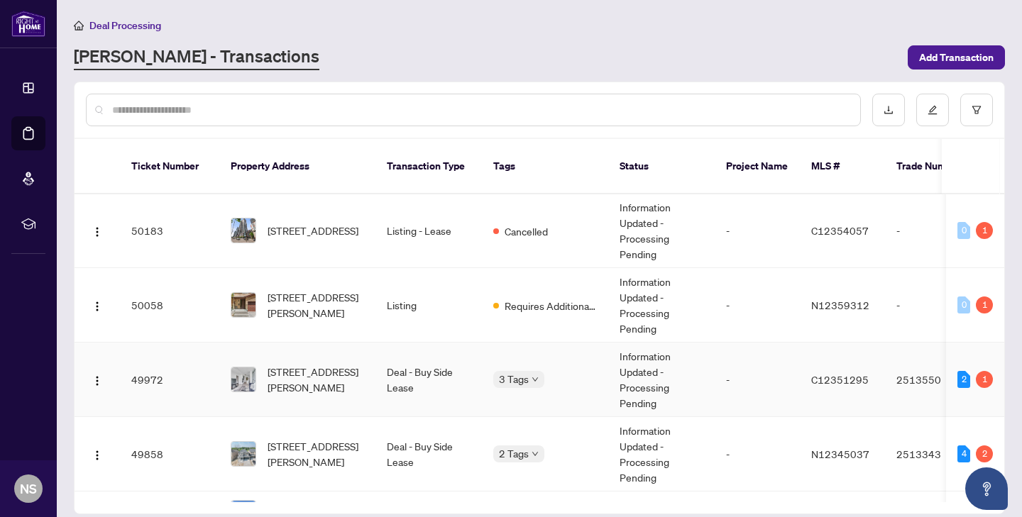
click at [350, 364] on span "[STREET_ADDRESS][PERSON_NAME]" at bounding box center [315, 379] width 96 height 31
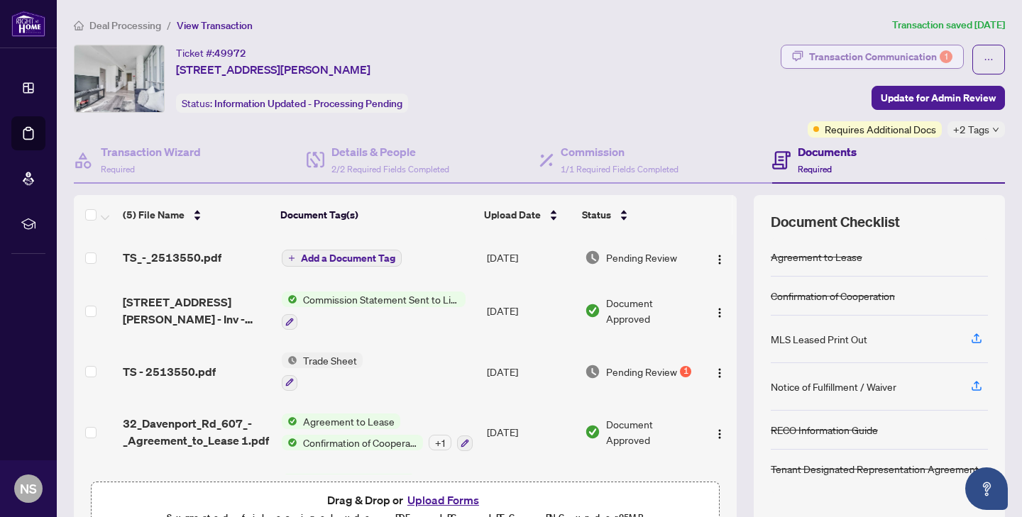
click at [848, 67] on button "Transaction Communication 1" at bounding box center [871, 57] width 183 height 24
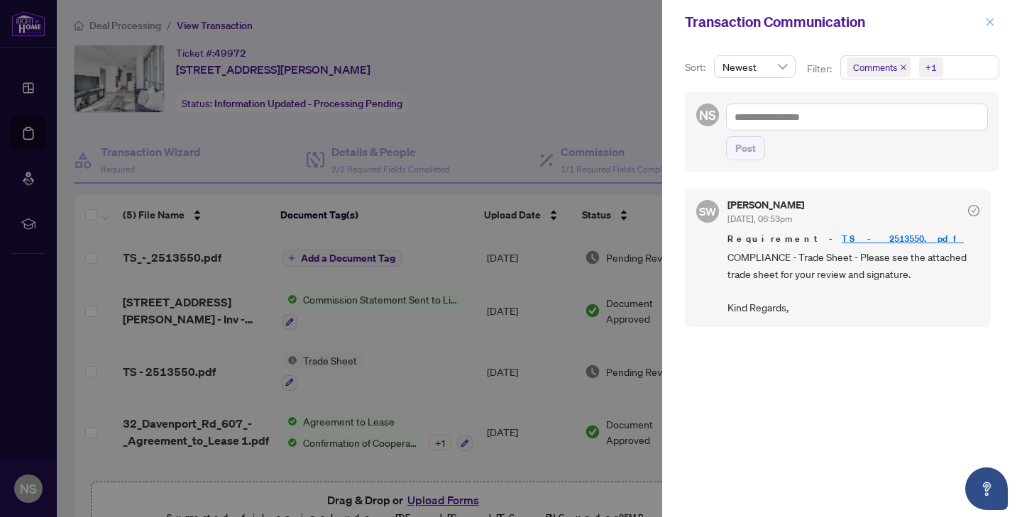
click at [985, 23] on icon "close" at bounding box center [990, 22] width 10 height 10
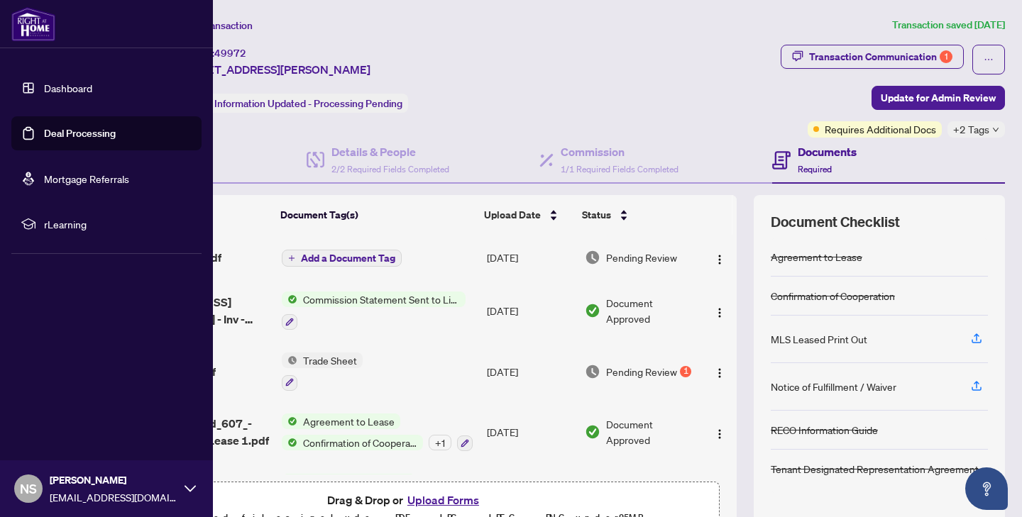
click at [44, 82] on link "Dashboard" at bounding box center [68, 88] width 48 height 13
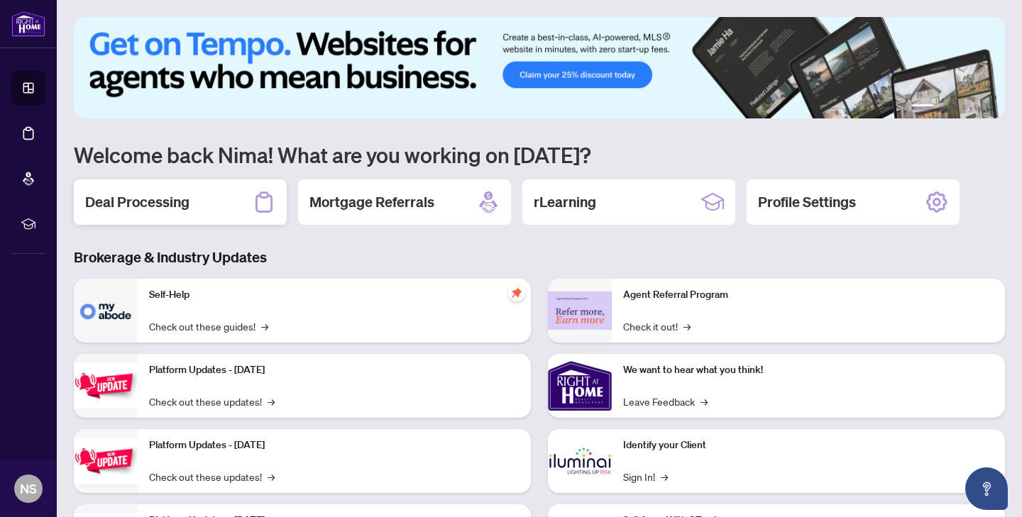
click at [187, 201] on h2 "Deal Processing" at bounding box center [137, 202] width 104 height 20
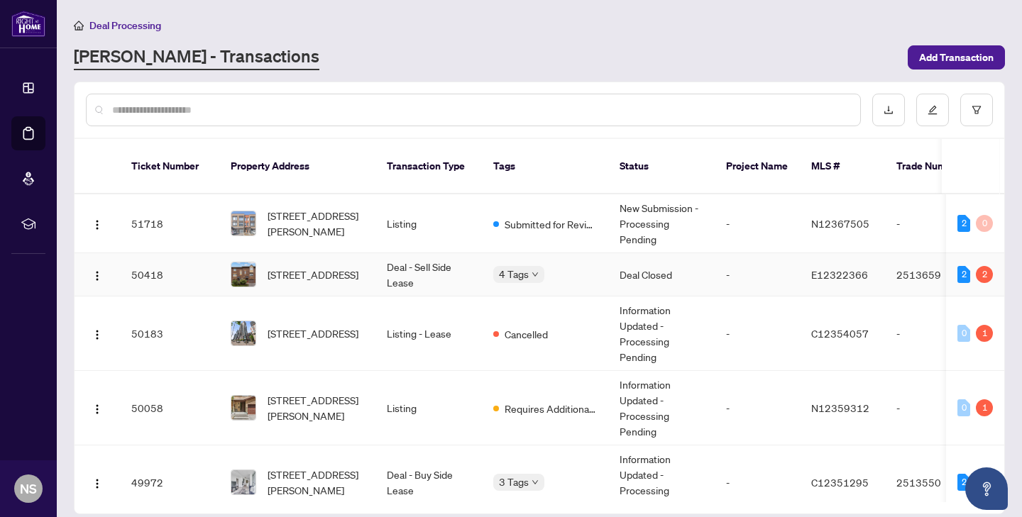
click at [380, 267] on td "Deal - Sell Side Lease" at bounding box center [428, 274] width 106 height 43
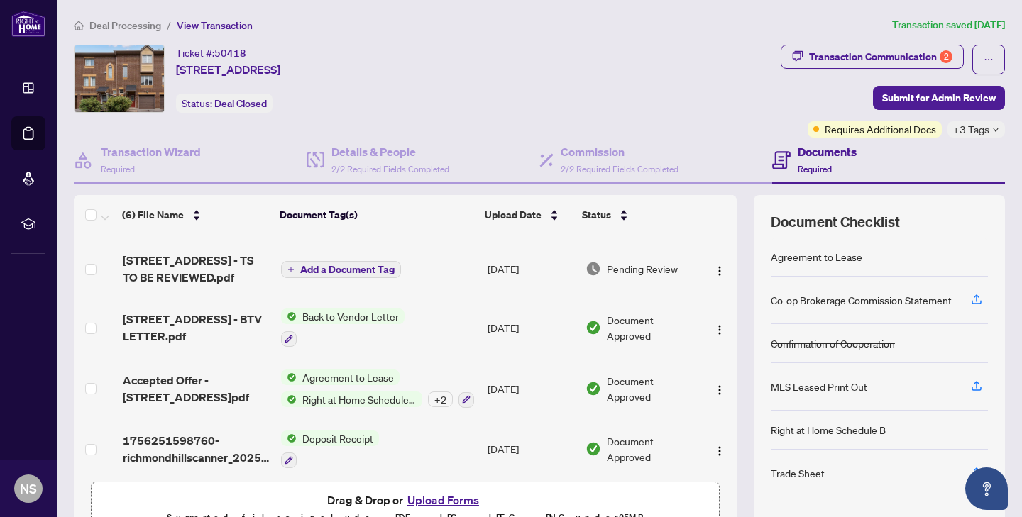
scroll to position [116, 0]
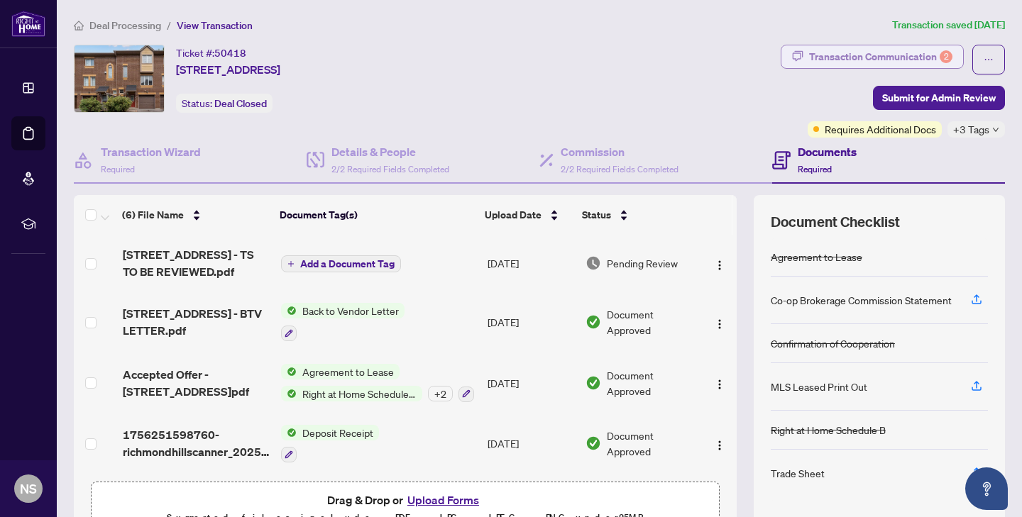
click at [879, 57] on div "Transaction Communication 2" at bounding box center [880, 56] width 143 height 23
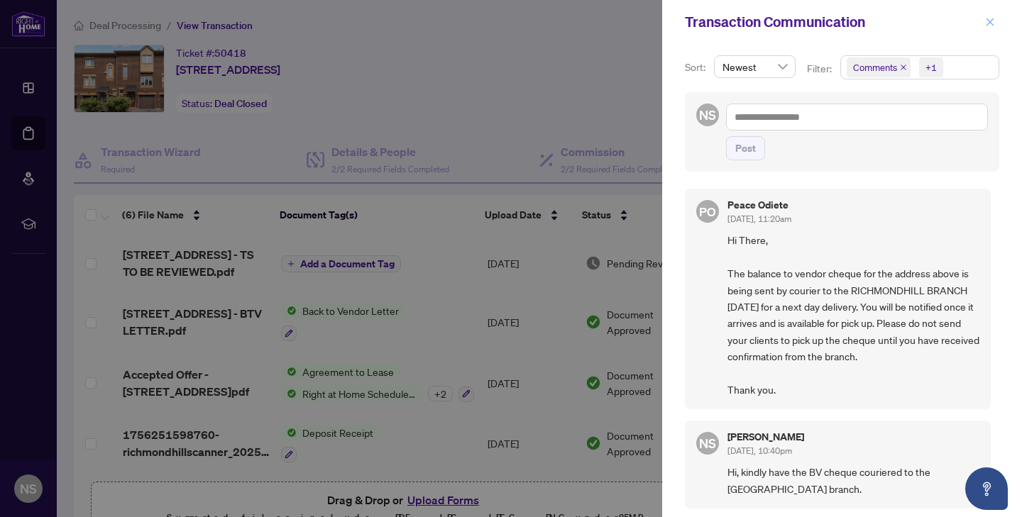
click at [983, 22] on button "button" at bounding box center [989, 21] width 18 height 17
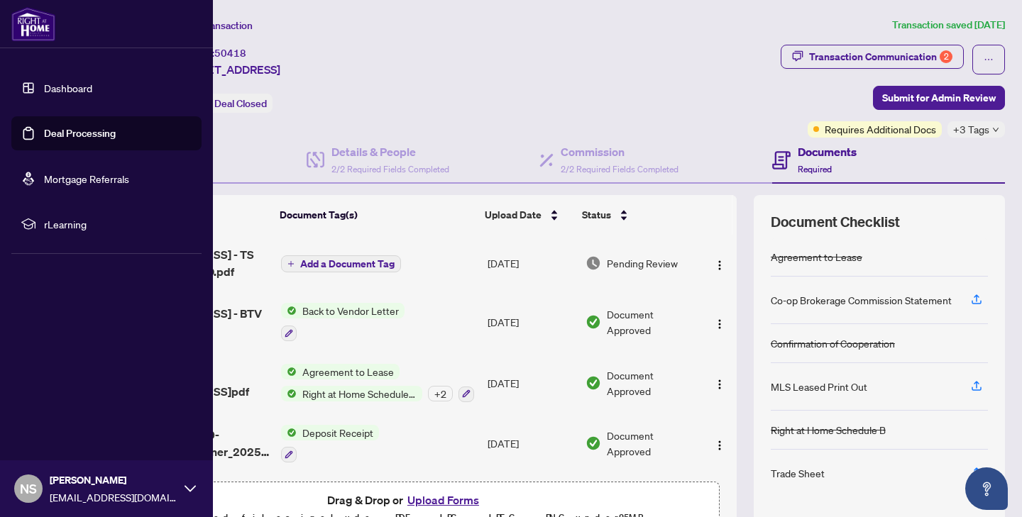
click at [44, 87] on link "Dashboard" at bounding box center [68, 88] width 48 height 13
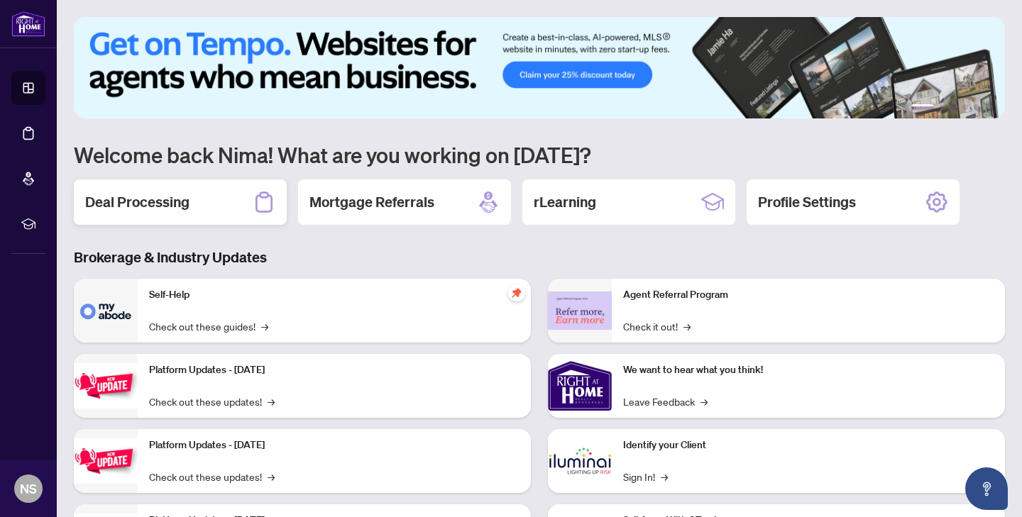
click at [222, 210] on div "Deal Processing" at bounding box center [180, 201] width 213 height 45
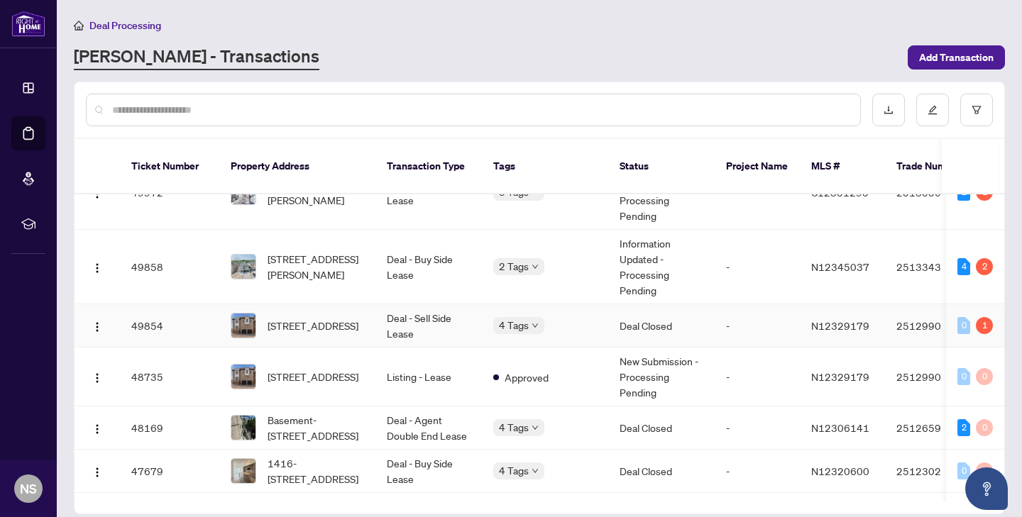
scroll to position [292, 0]
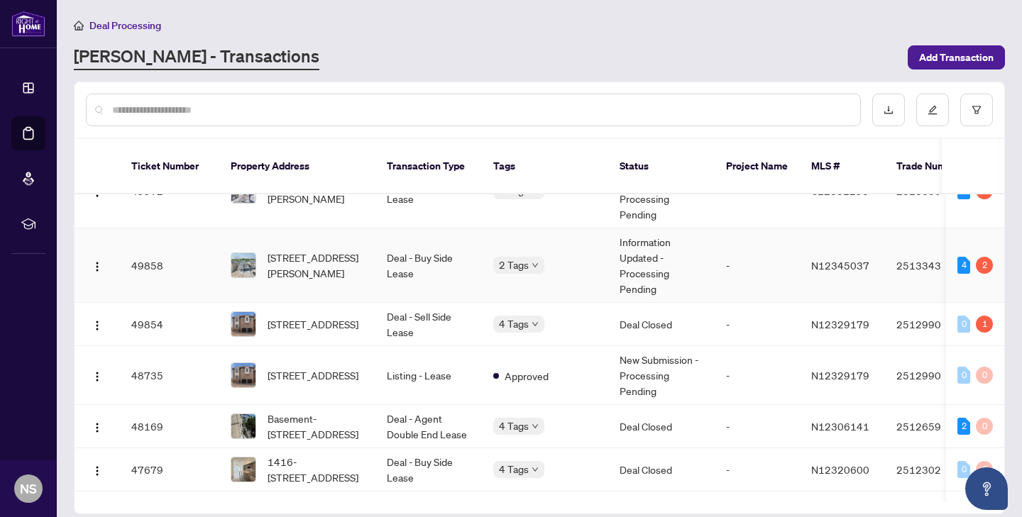
click at [342, 269] on td "[STREET_ADDRESS][PERSON_NAME]" at bounding box center [297, 265] width 156 height 74
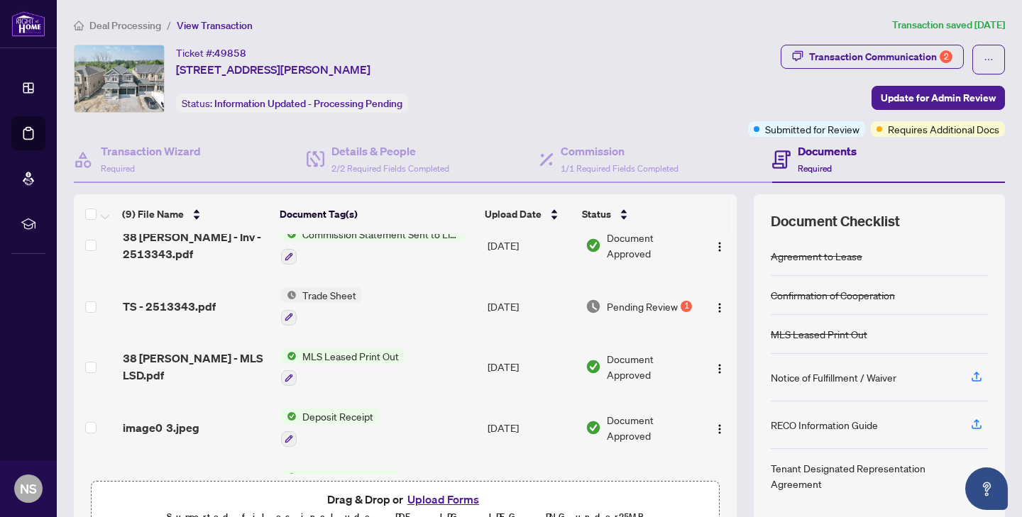
scroll to position [227, 0]
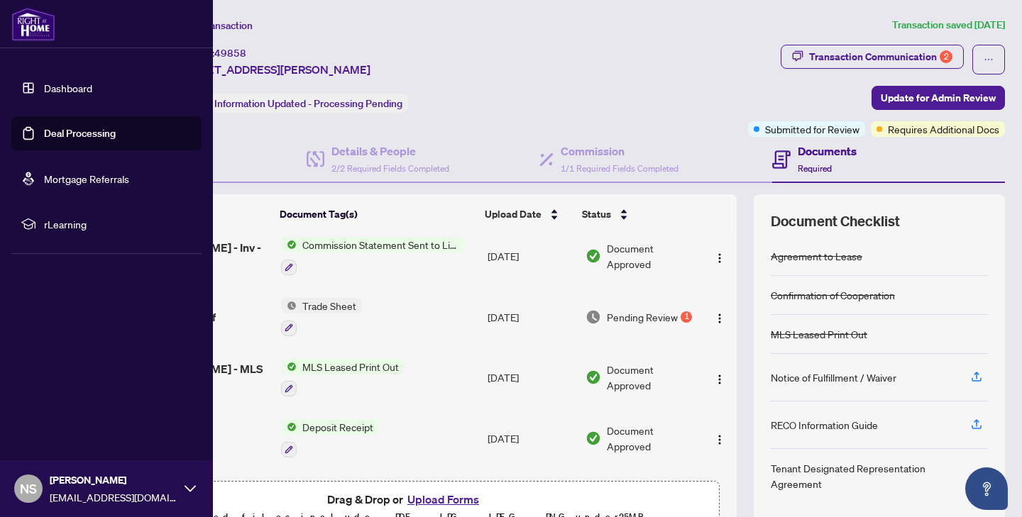
click at [44, 90] on link "Dashboard" at bounding box center [68, 88] width 48 height 13
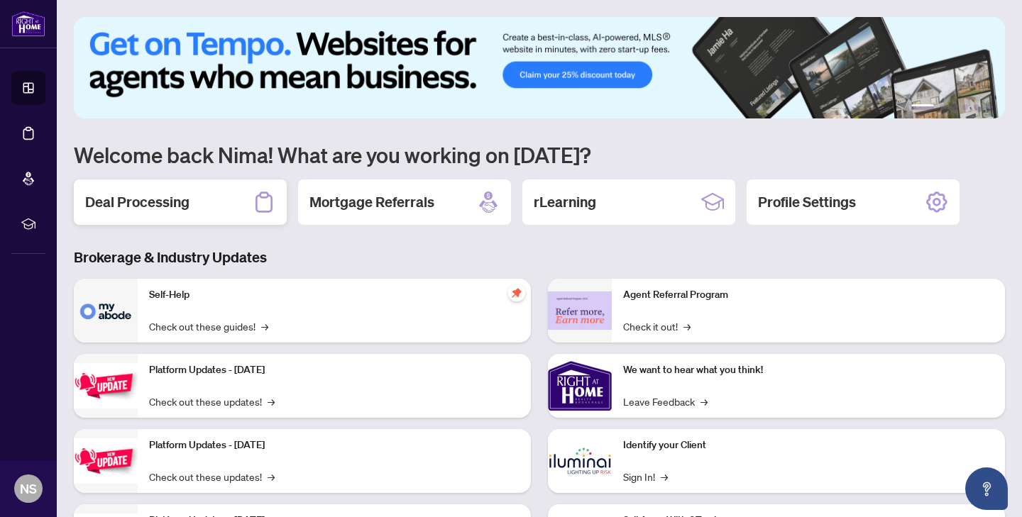
click at [110, 198] on h2 "Deal Processing" at bounding box center [137, 202] width 104 height 20
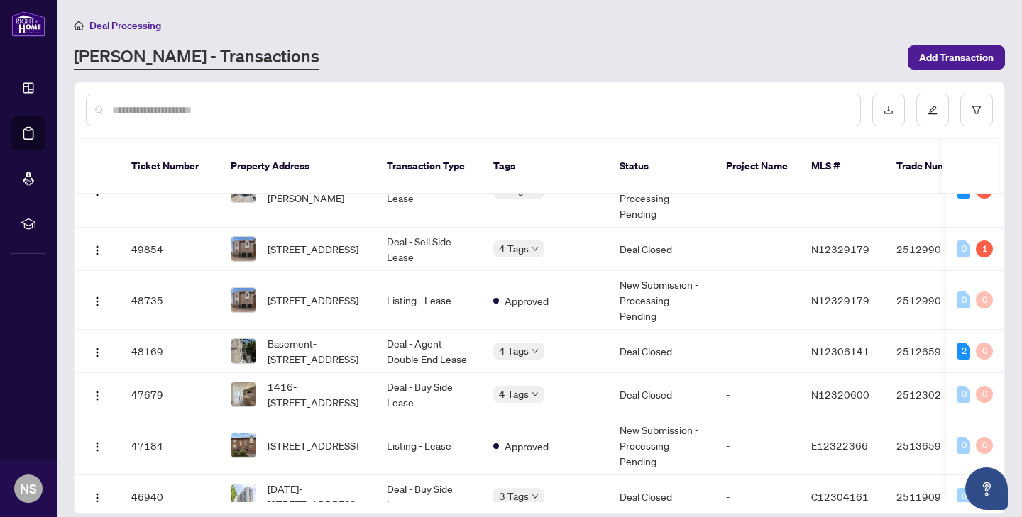
scroll to position [287, 0]
